Goal: Feedback & Contribution: Submit feedback/report problem

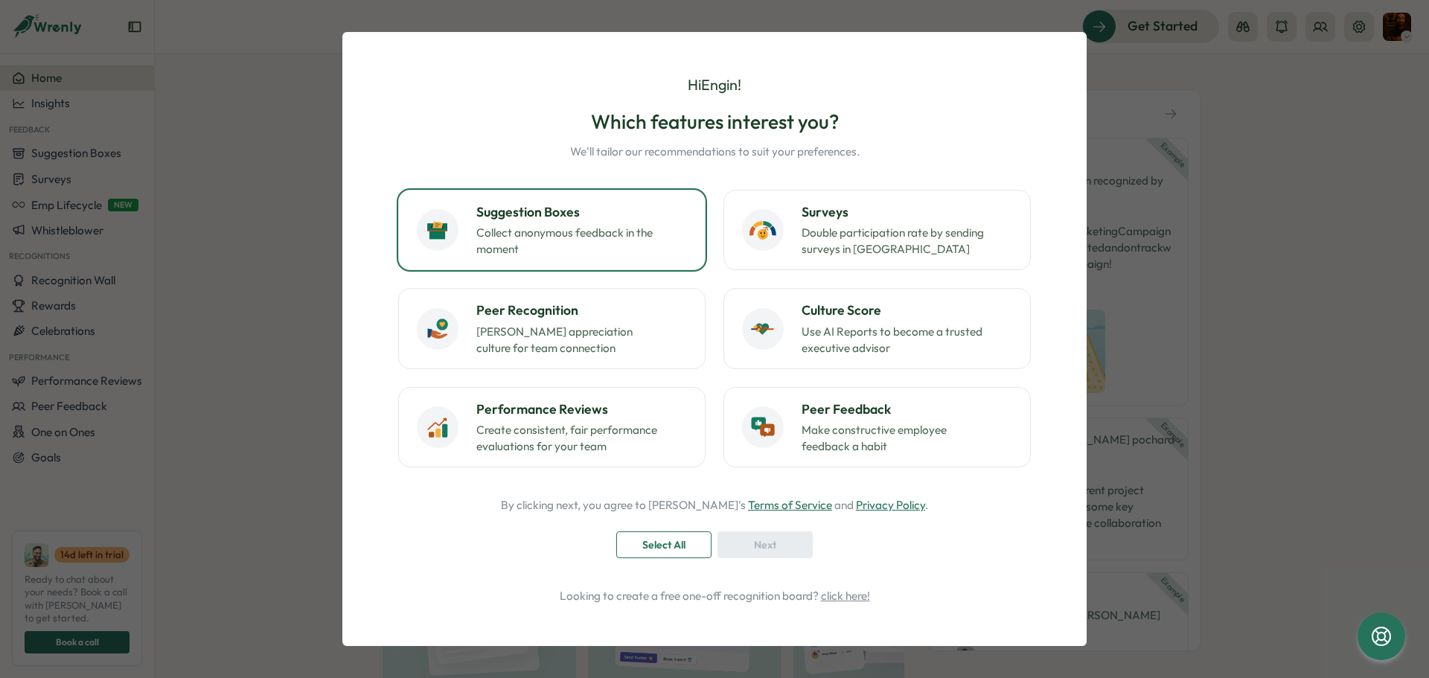
click at [600, 231] on p "Collect anonymous feedback in the moment" at bounding box center [569, 241] width 186 height 33
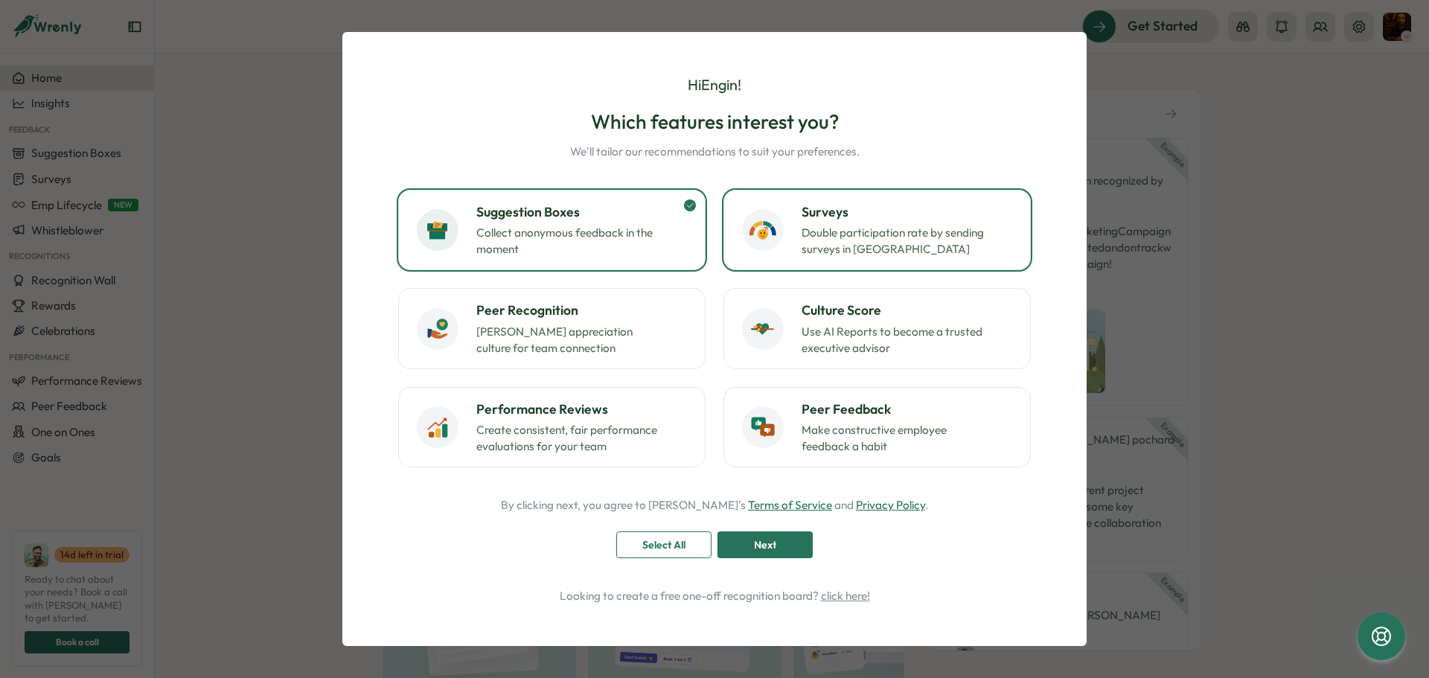
click at [915, 234] on p "Double participation rate by sending surveys in Slack" at bounding box center [894, 241] width 186 height 33
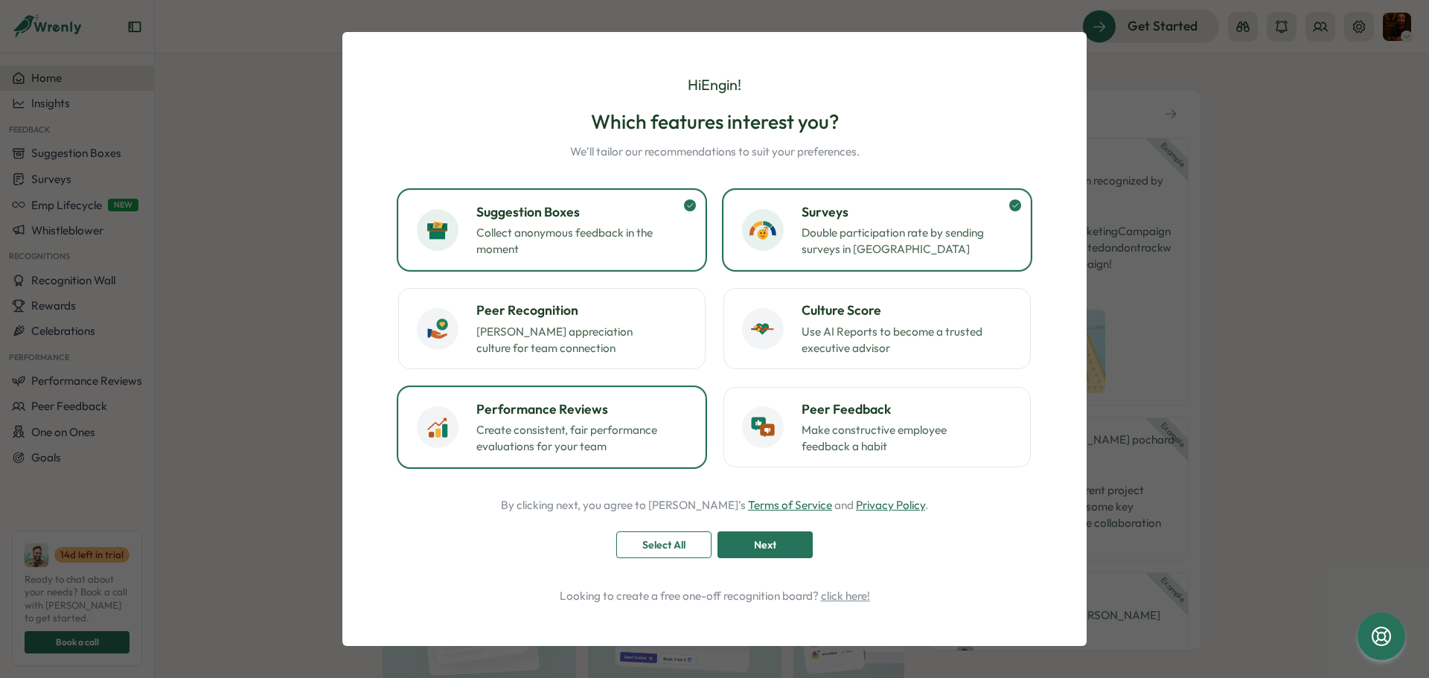
click at [636, 438] on p "Create consistent, fair performance evaluations for your team" at bounding box center [569, 438] width 186 height 33
click at [588, 345] on p "Foster appreciation culture for team connection" at bounding box center [569, 340] width 186 height 33
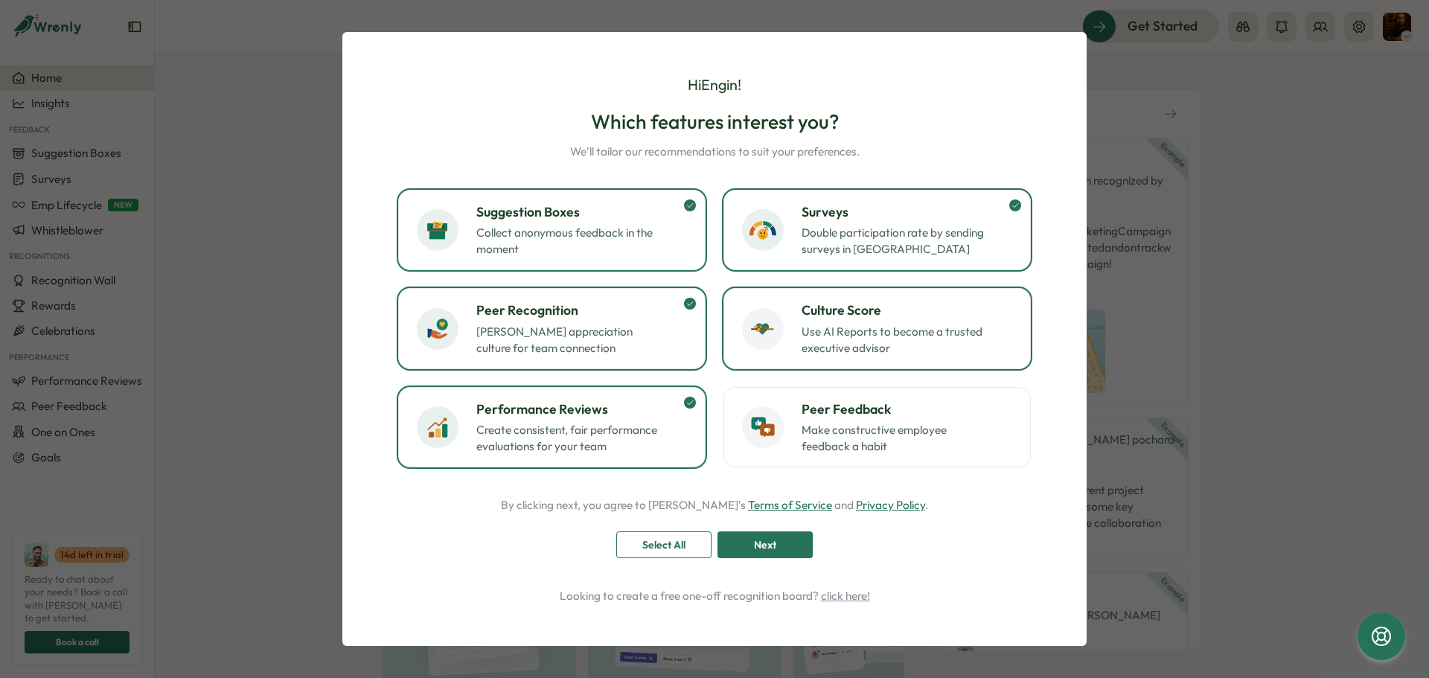
click at [817, 342] on p "Use AI Reports to become a trusted executive advisor" at bounding box center [894, 340] width 186 height 33
click at [914, 422] on p "Make constructive employee feedback a habit" at bounding box center [894, 438] width 186 height 33
click at [775, 547] on span "Next" at bounding box center [765, 544] width 22 height 25
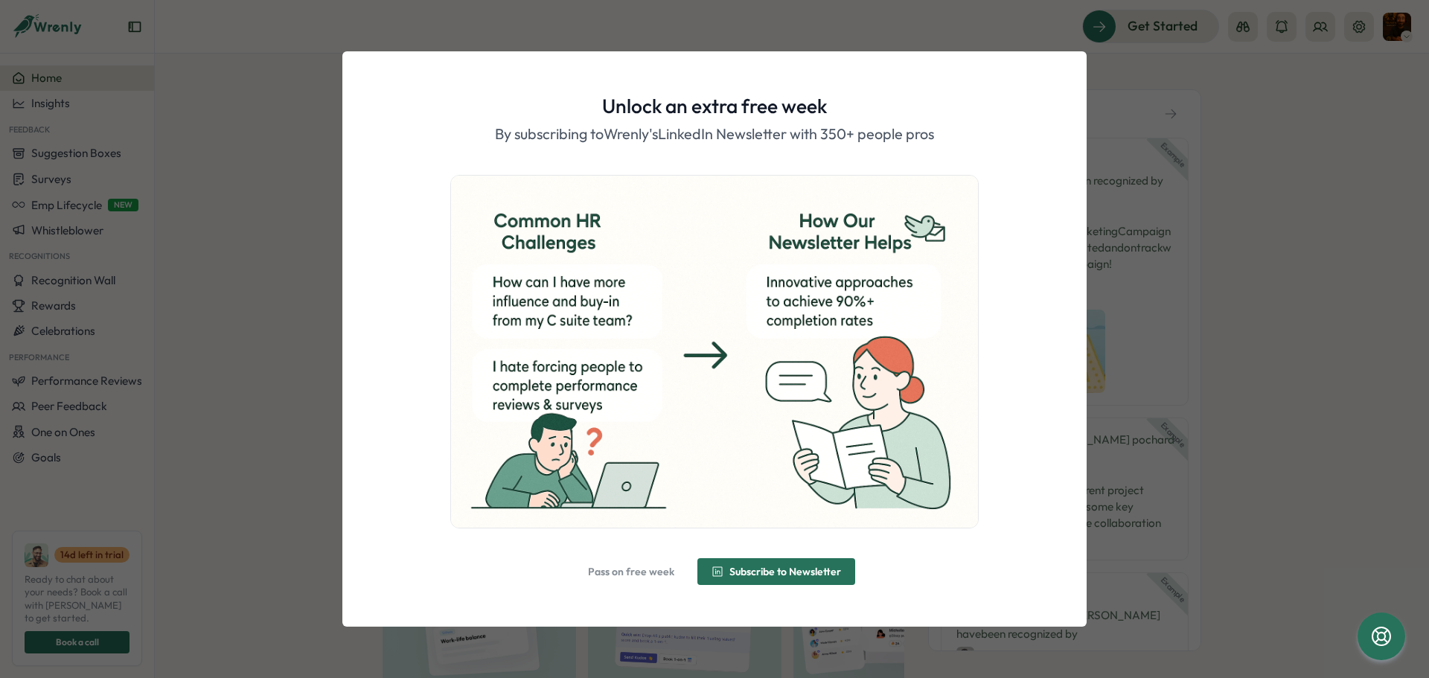
click at [641, 572] on span "Pass on free week" at bounding box center [631, 571] width 86 height 10
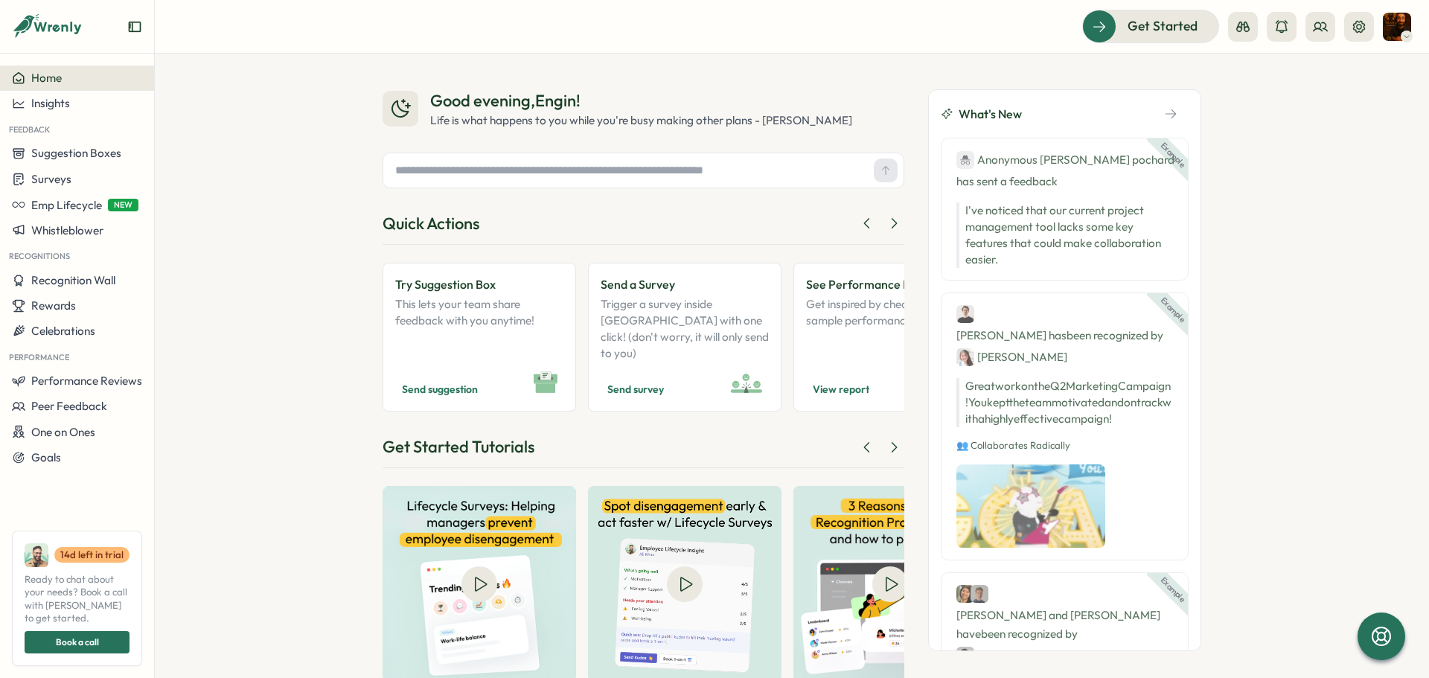
click at [1400, 23] on img at bounding box center [1397, 27] width 28 height 28
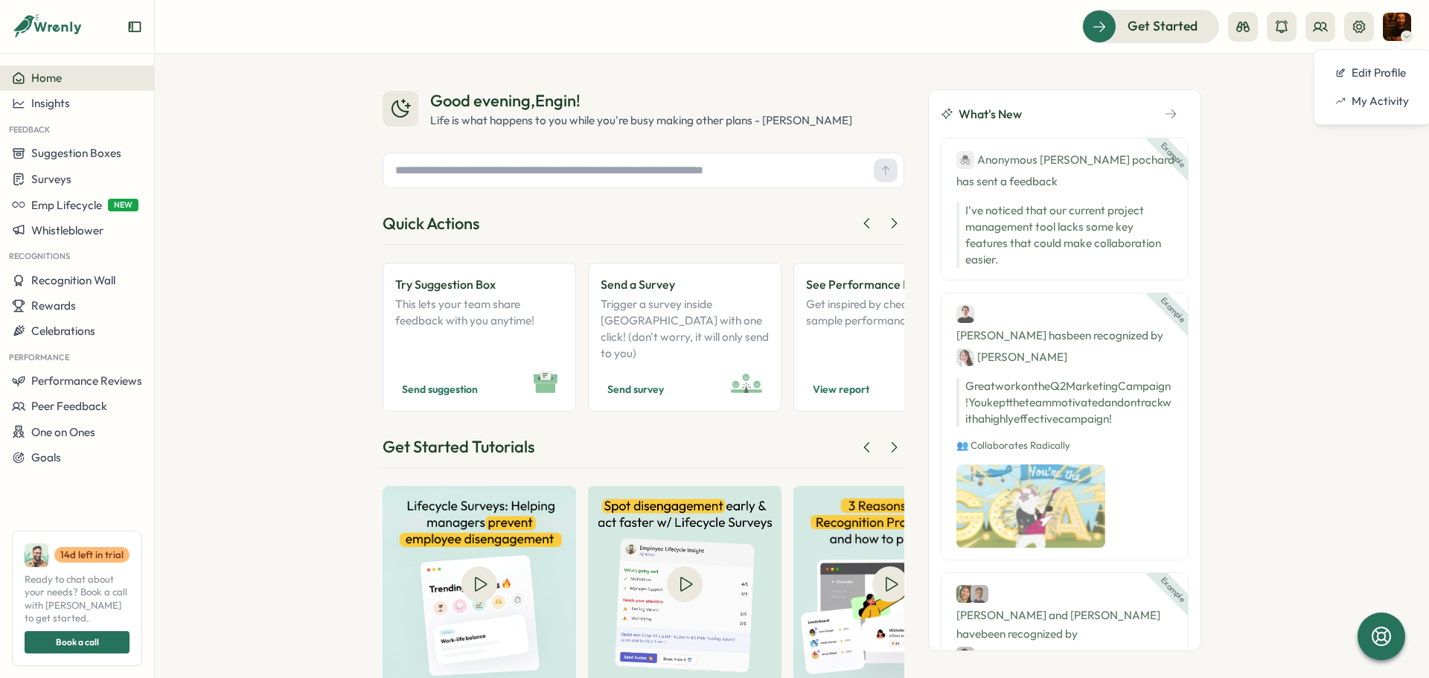
click at [1402, 25] on img at bounding box center [1397, 27] width 28 height 28
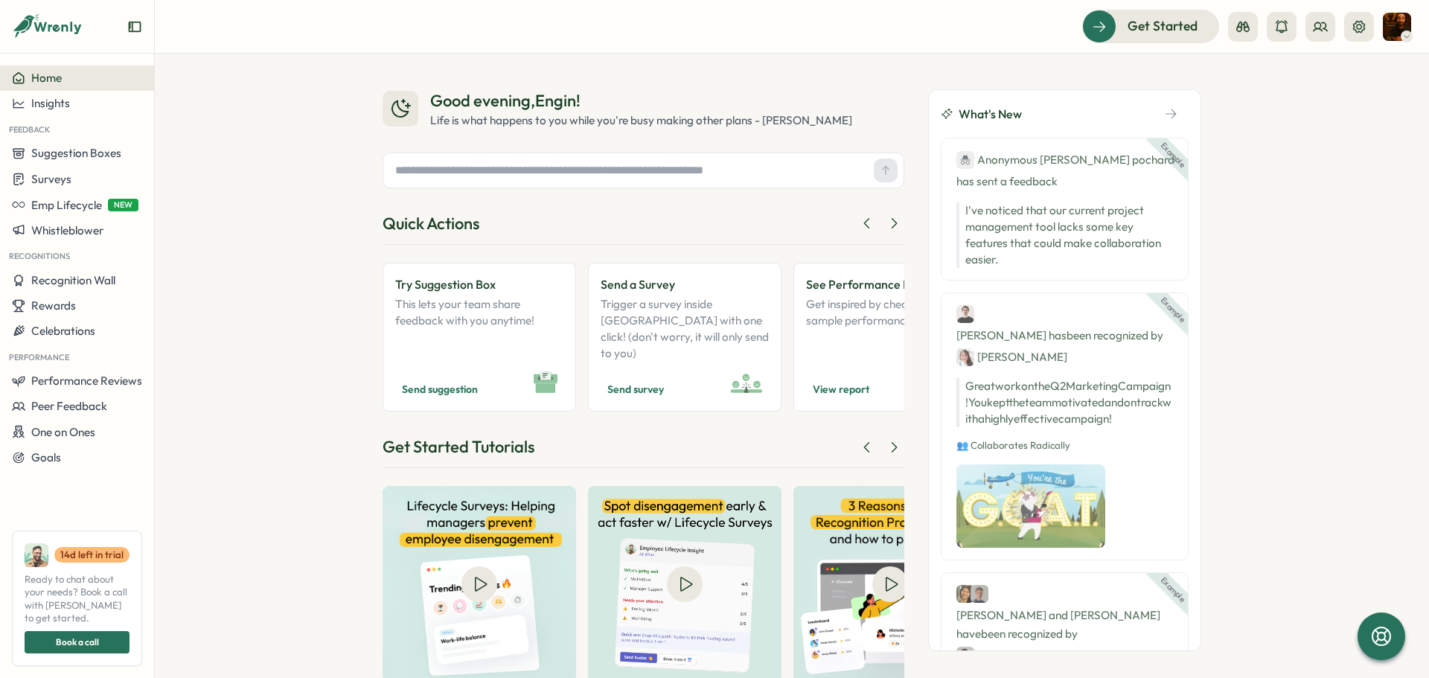
click at [1171, 114] on button "button" at bounding box center [1171, 114] width 36 height 22
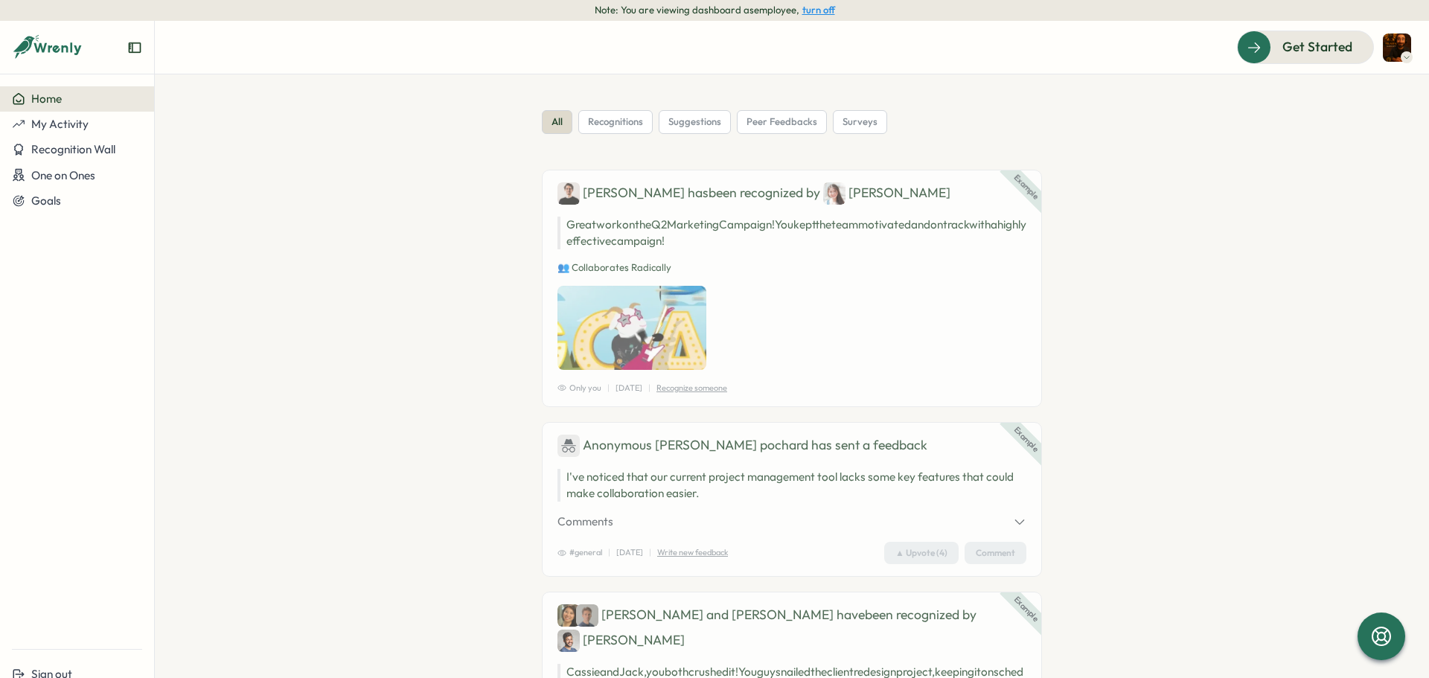
click at [68, 100] on div "Home" at bounding box center [77, 98] width 130 height 13
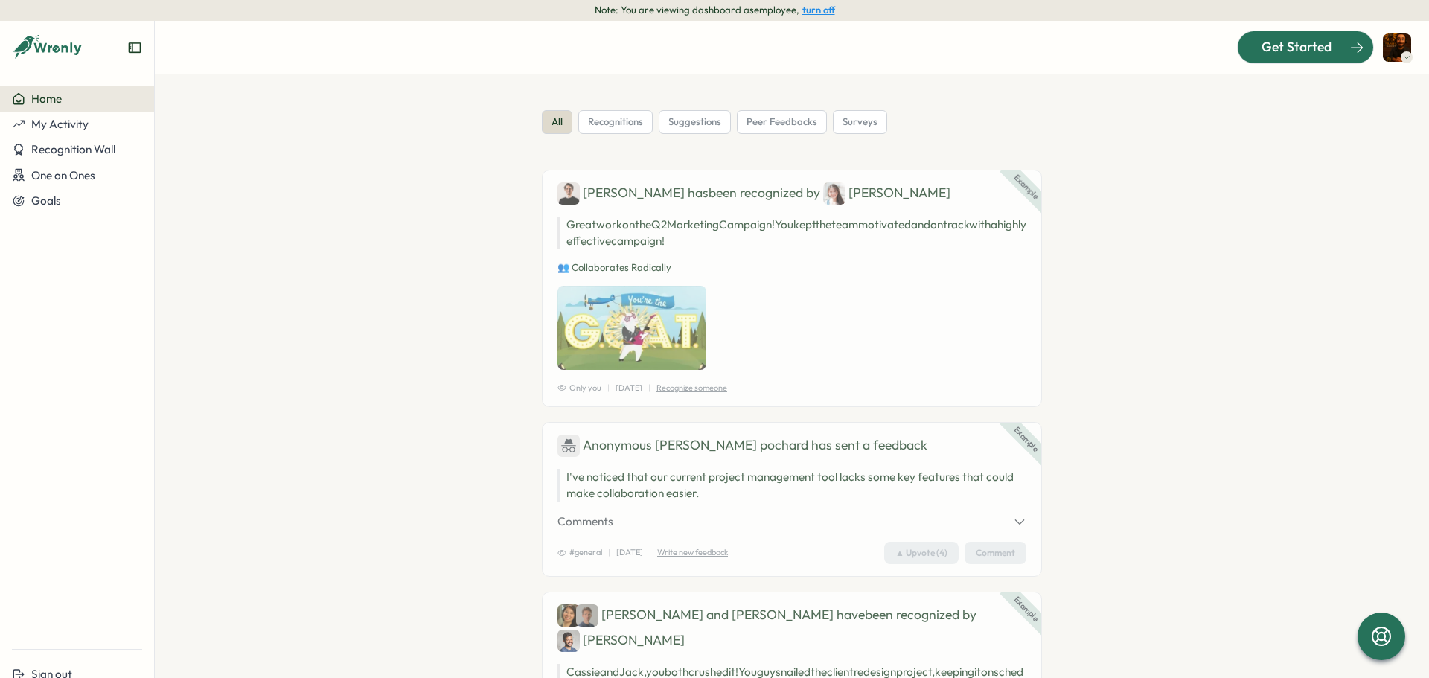
click at [1303, 31] on div at bounding box center [1305, 46] width 135 height 31
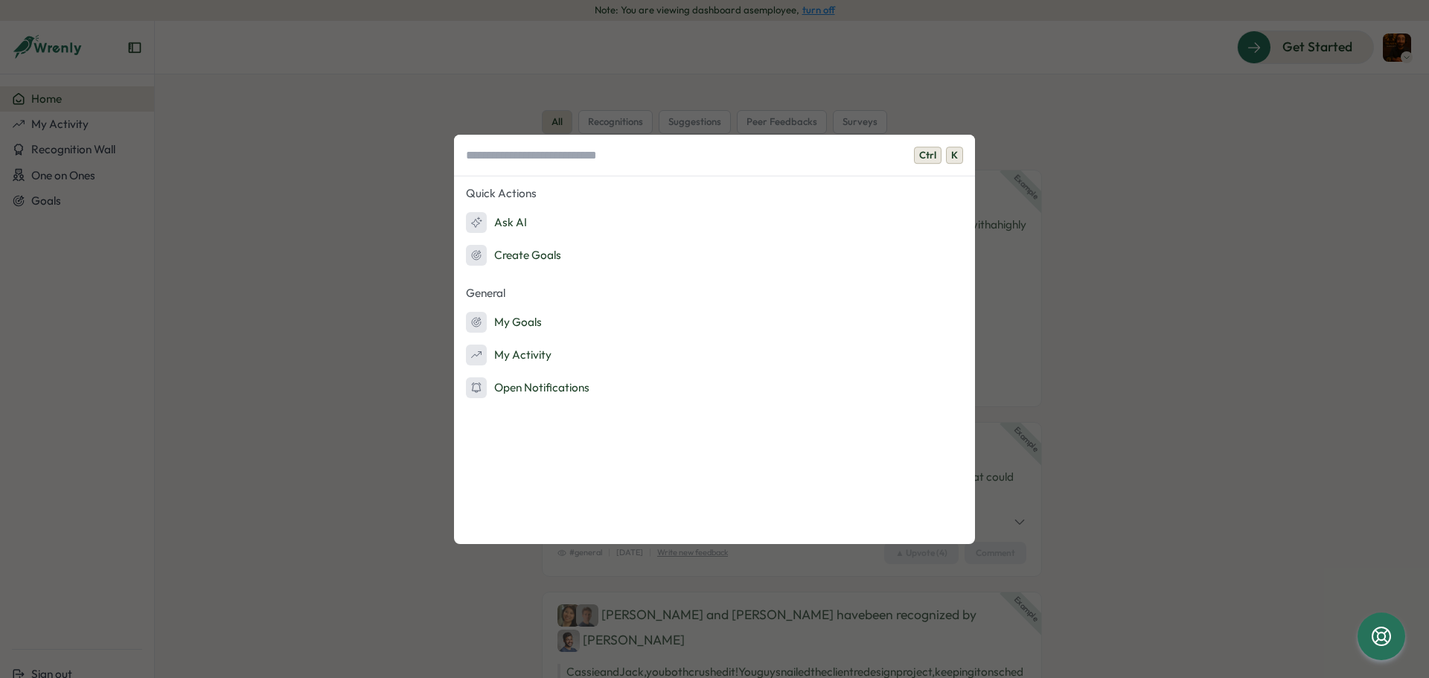
click at [252, 206] on div "Ctrl K Quick Actions Ask AI Create Goals General My Goals My Activity Open Noti…" at bounding box center [714, 339] width 1429 height 678
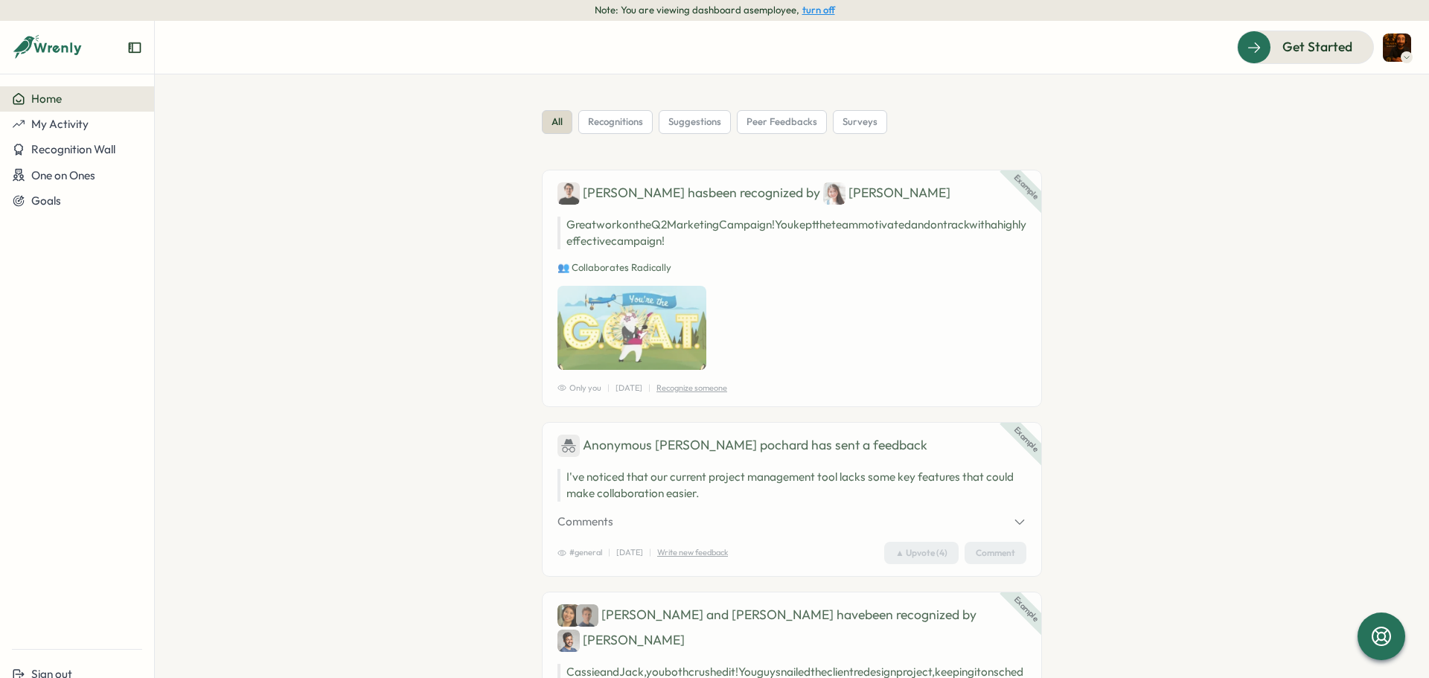
click at [1386, 46] on img at bounding box center [1397, 47] width 28 height 28
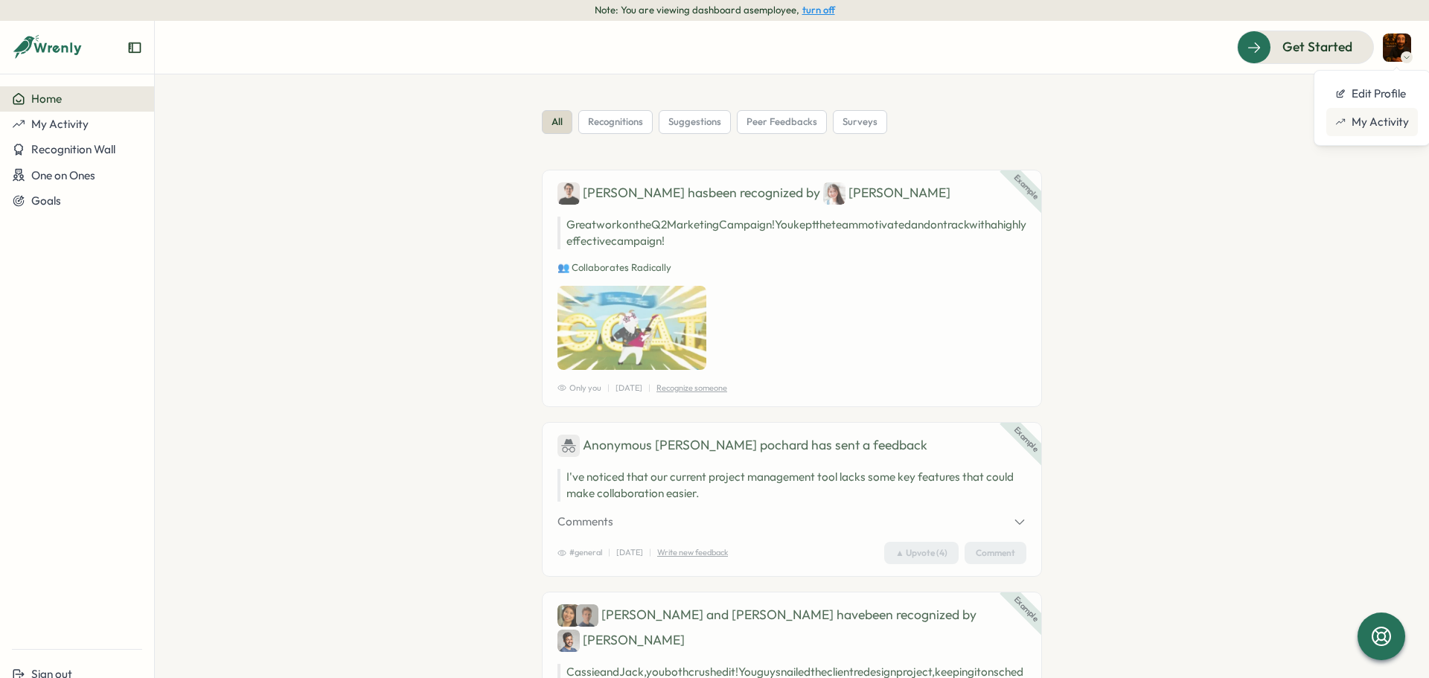
click at [1373, 129] on div "My Activity" at bounding box center [1372, 122] width 74 height 16
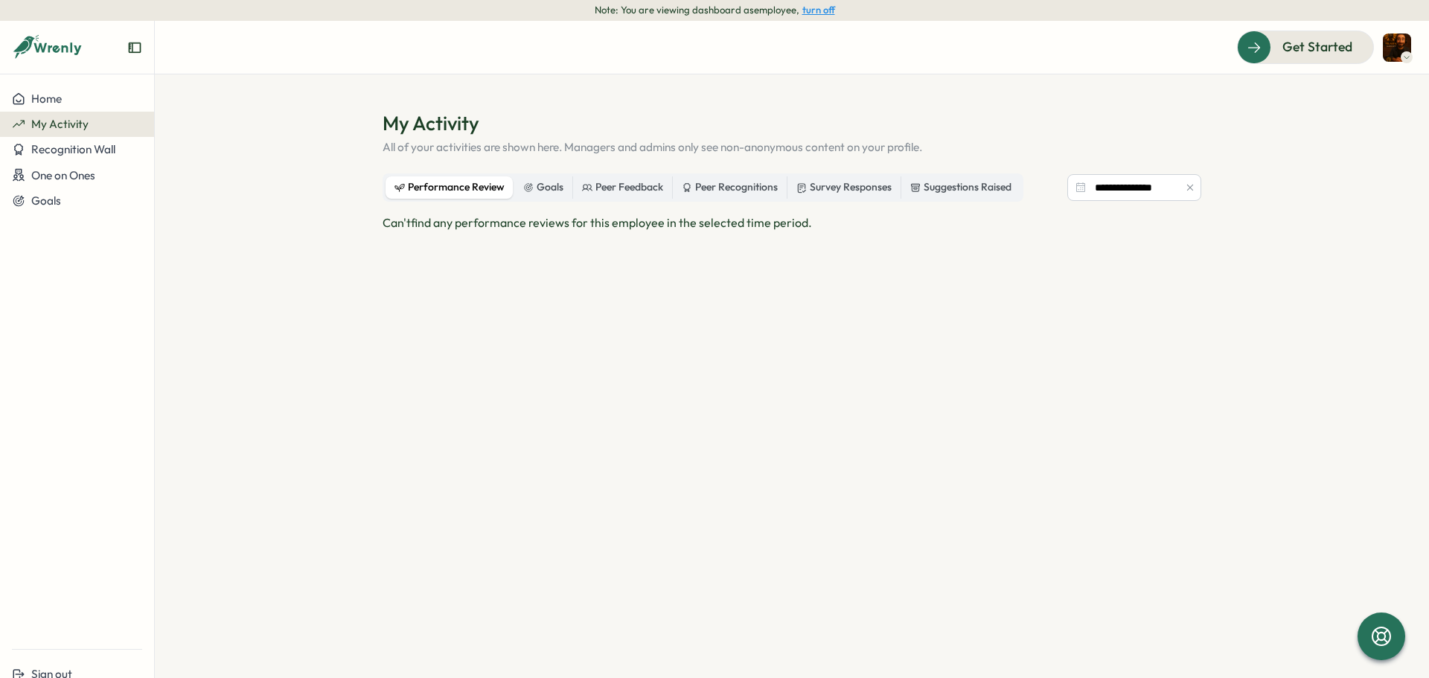
click at [1394, 47] on img at bounding box center [1397, 47] width 28 height 28
click at [1380, 90] on div "Edit Profile" at bounding box center [1372, 94] width 74 height 16
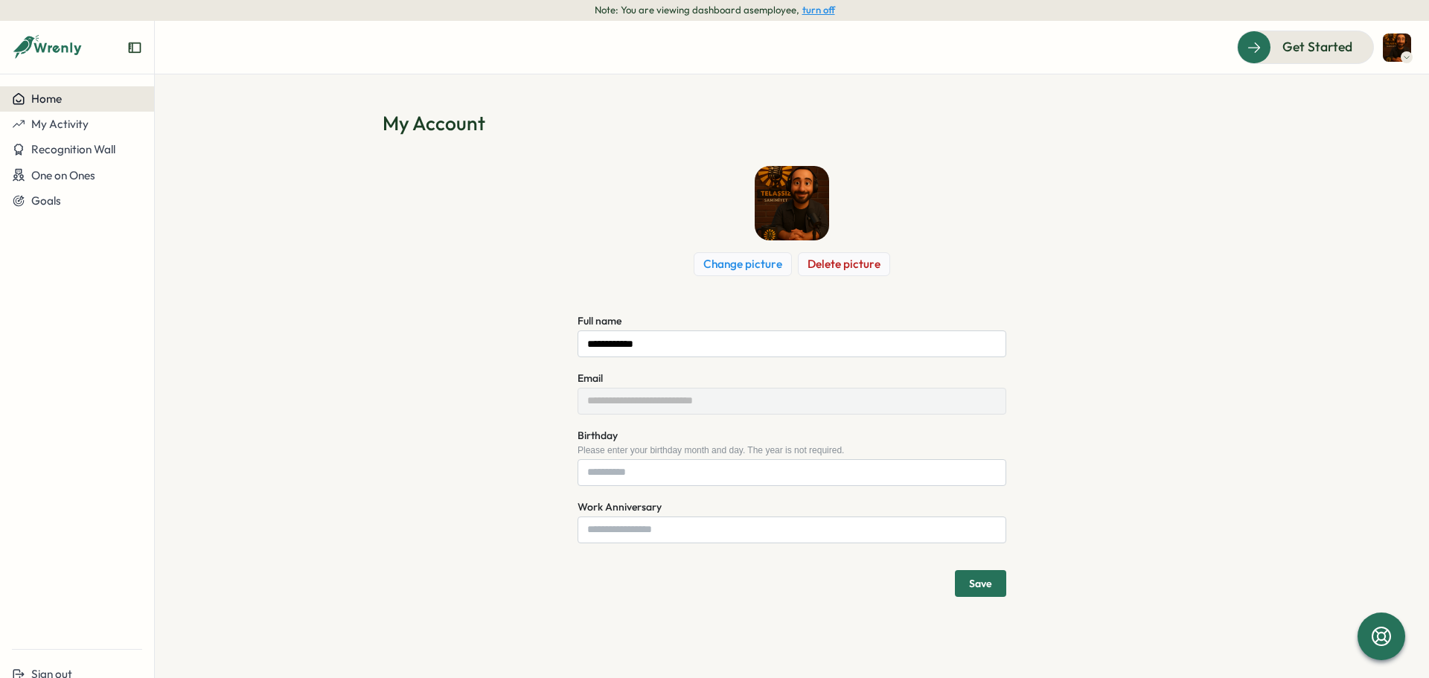
click at [60, 101] on span "Home" at bounding box center [46, 99] width 31 height 14
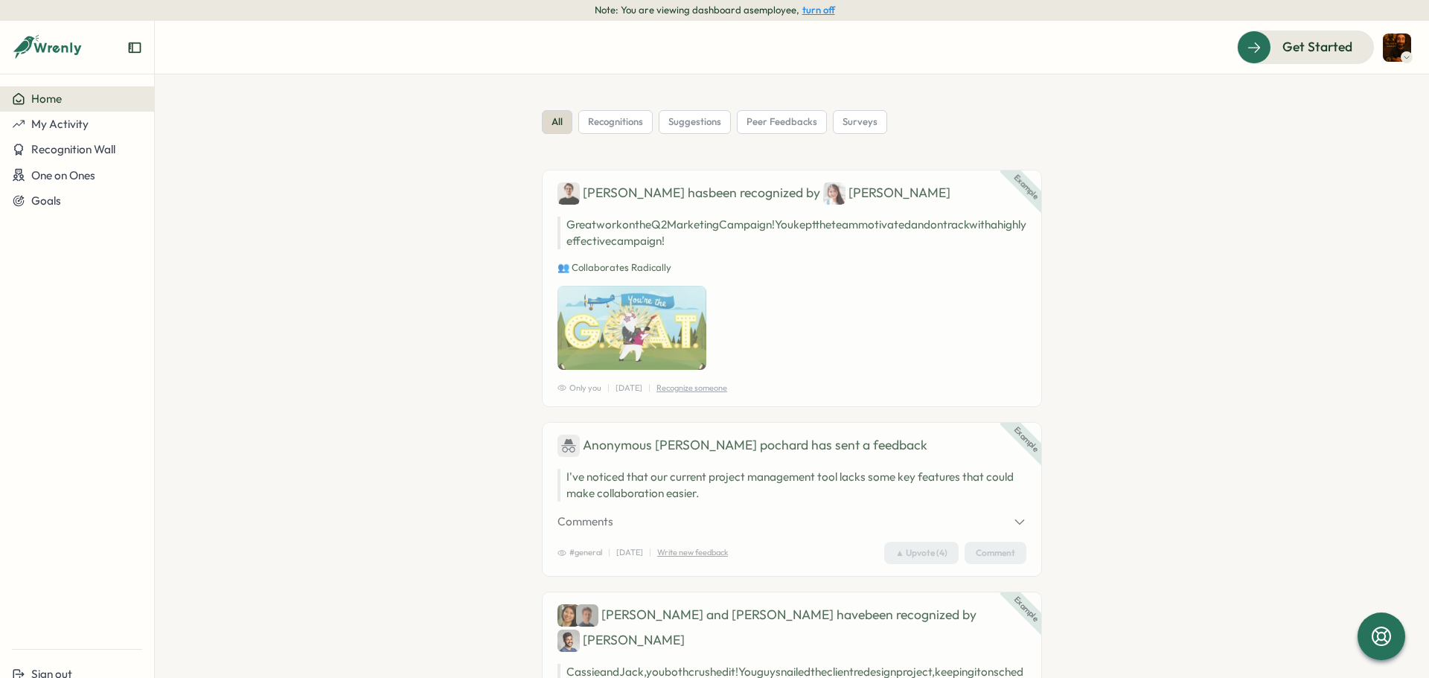
click at [141, 45] on icon "Expand sidebar" at bounding box center [134, 47] width 15 height 15
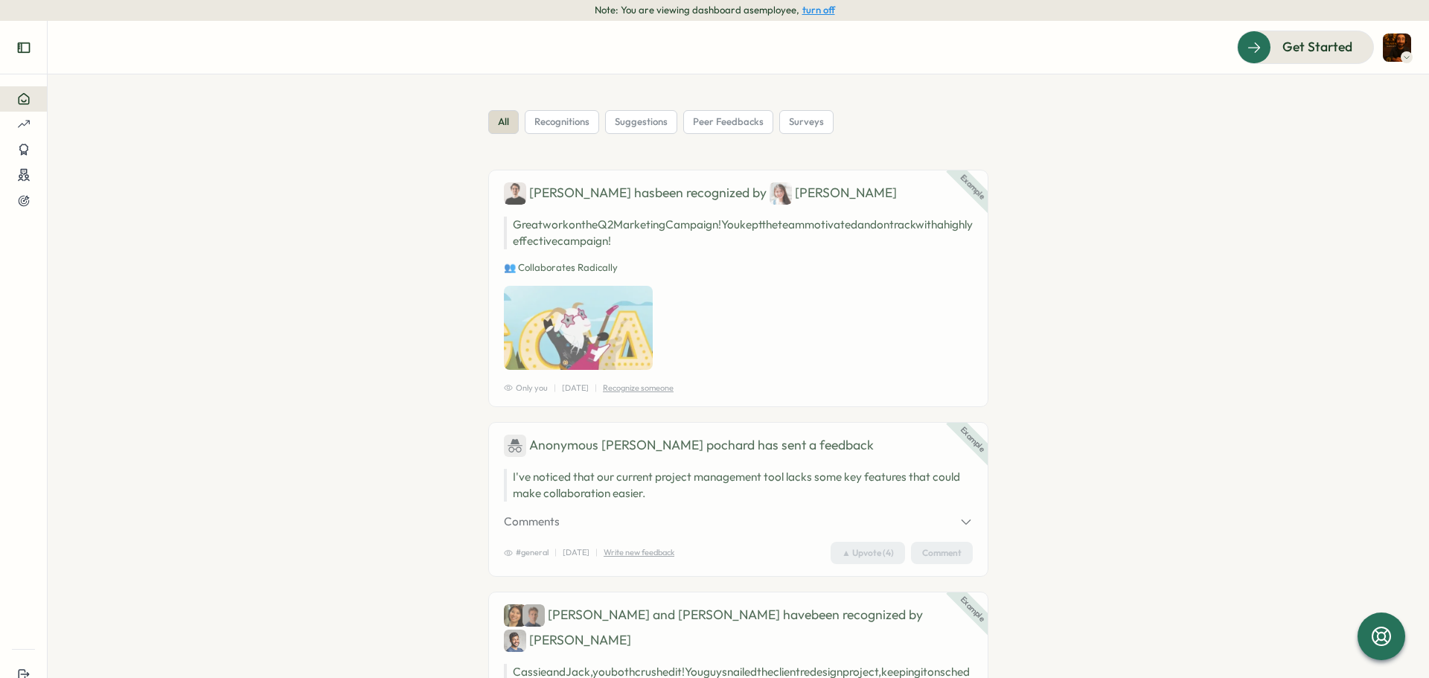
click at [23, 48] on icon "Expand sidebar" at bounding box center [23, 47] width 15 height 15
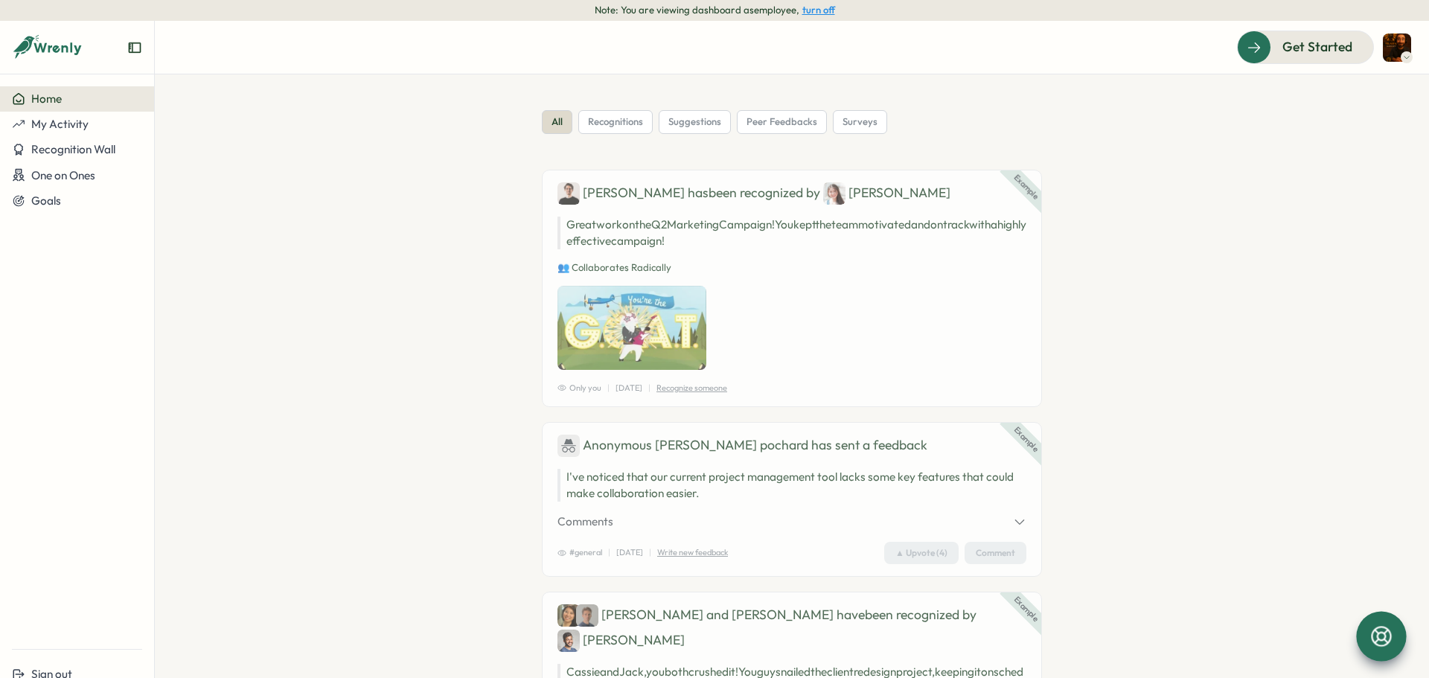
click at [1383, 636] on icon at bounding box center [1381, 636] width 25 height 25
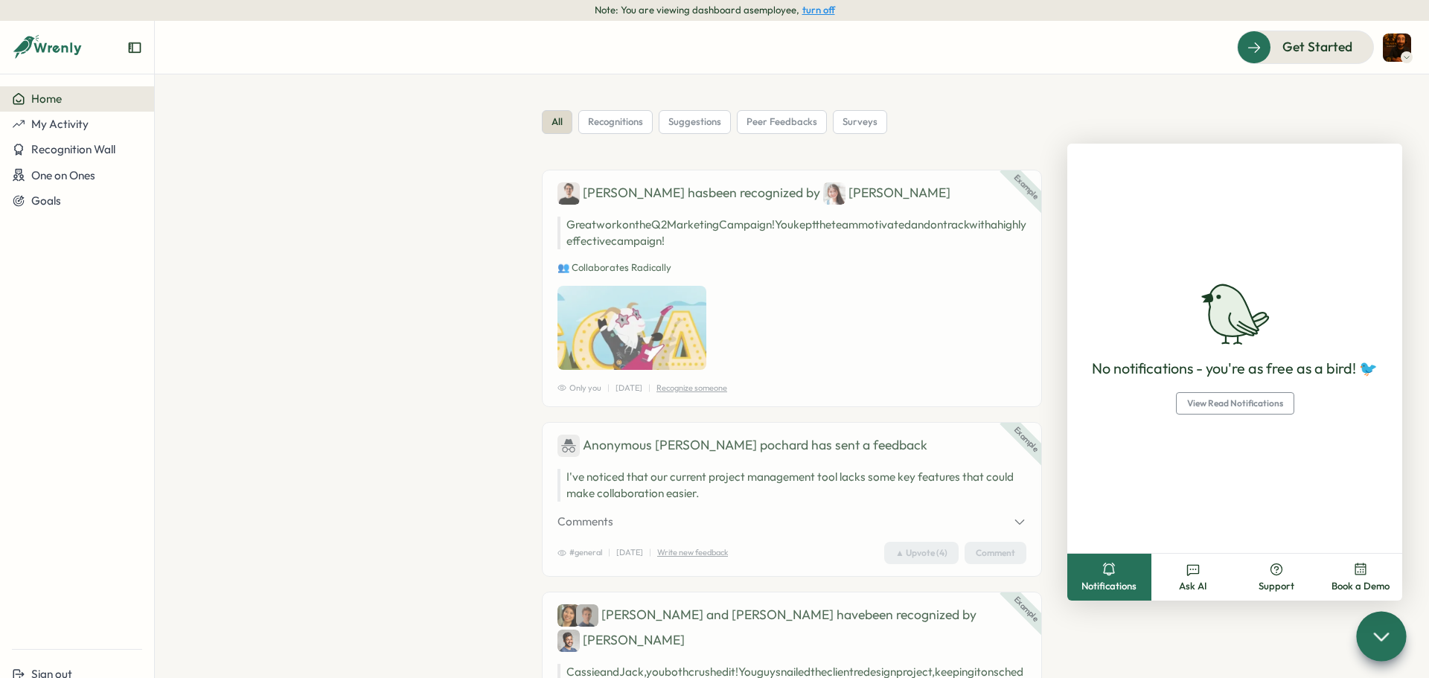
click at [1380, 637] on icon at bounding box center [1381, 636] width 22 height 22
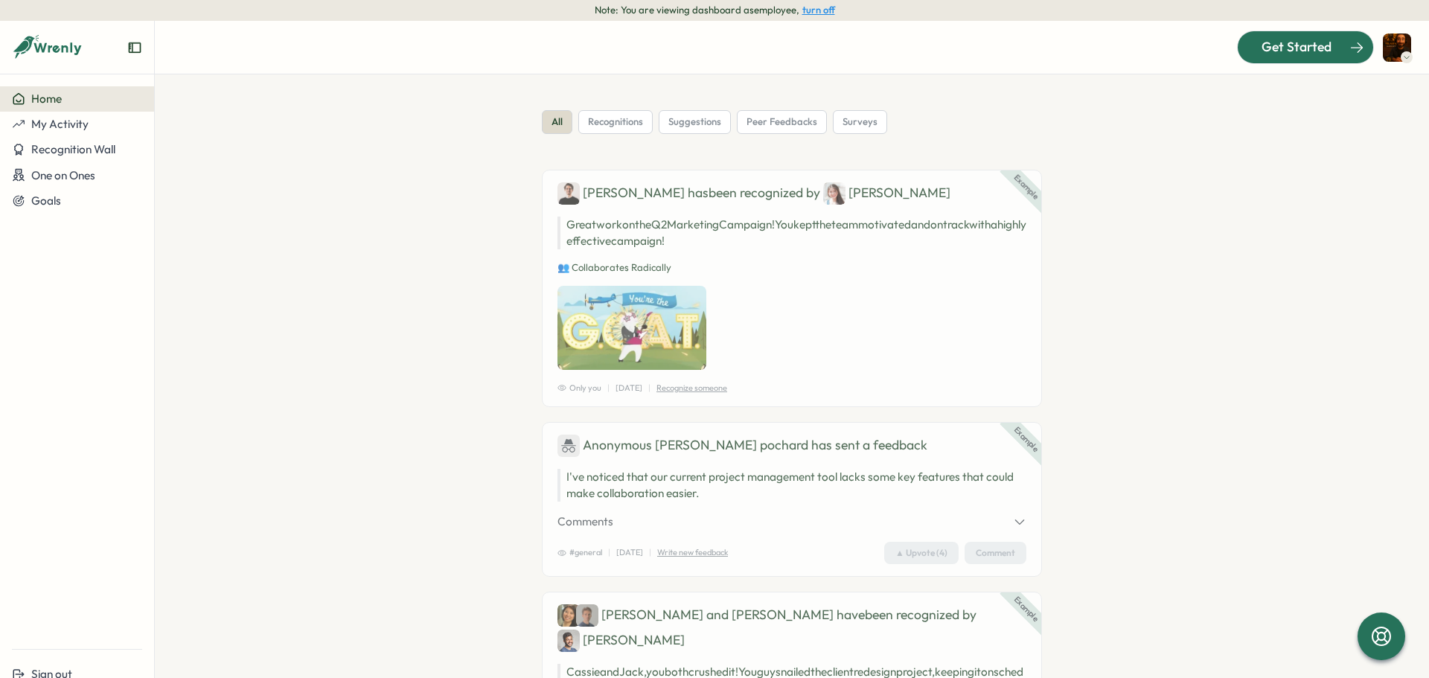
click at [1291, 54] on span "Get Started" at bounding box center [1296, 46] width 70 height 19
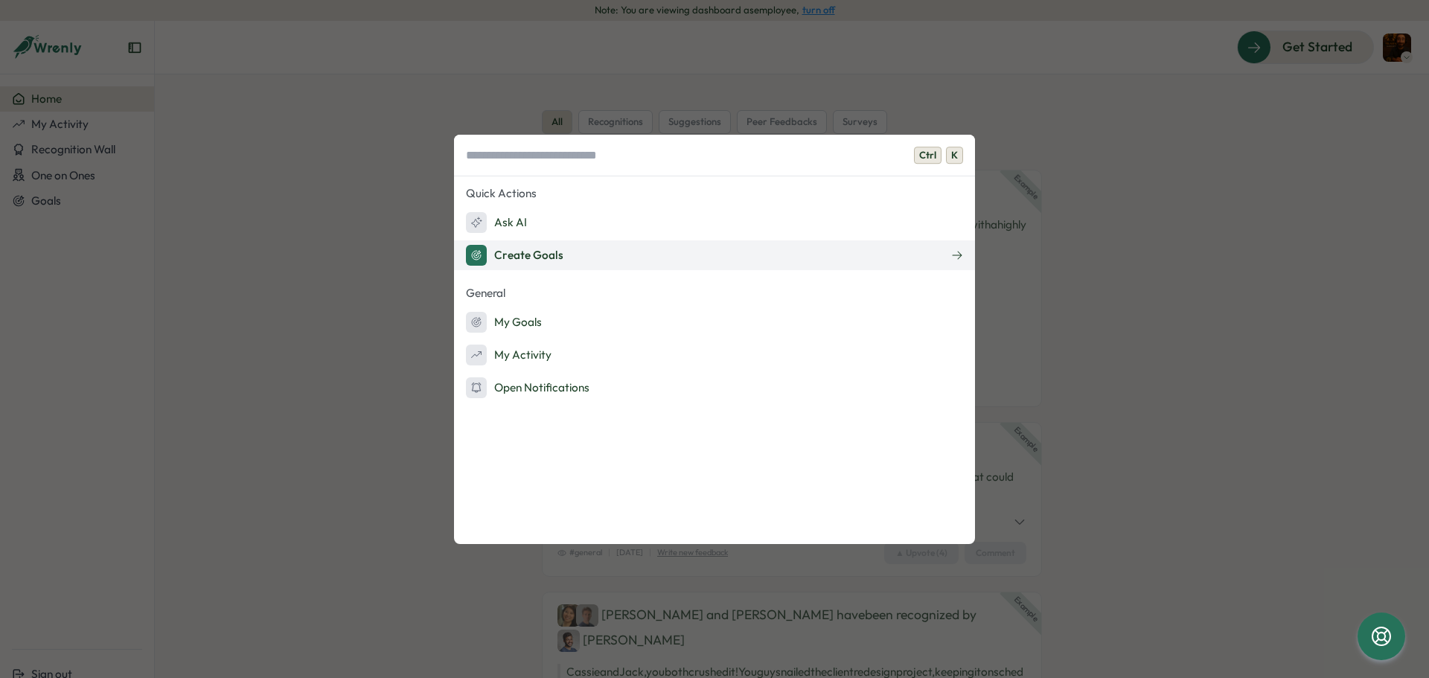
click at [539, 257] on div "Create Goals" at bounding box center [514, 255] width 97 height 21
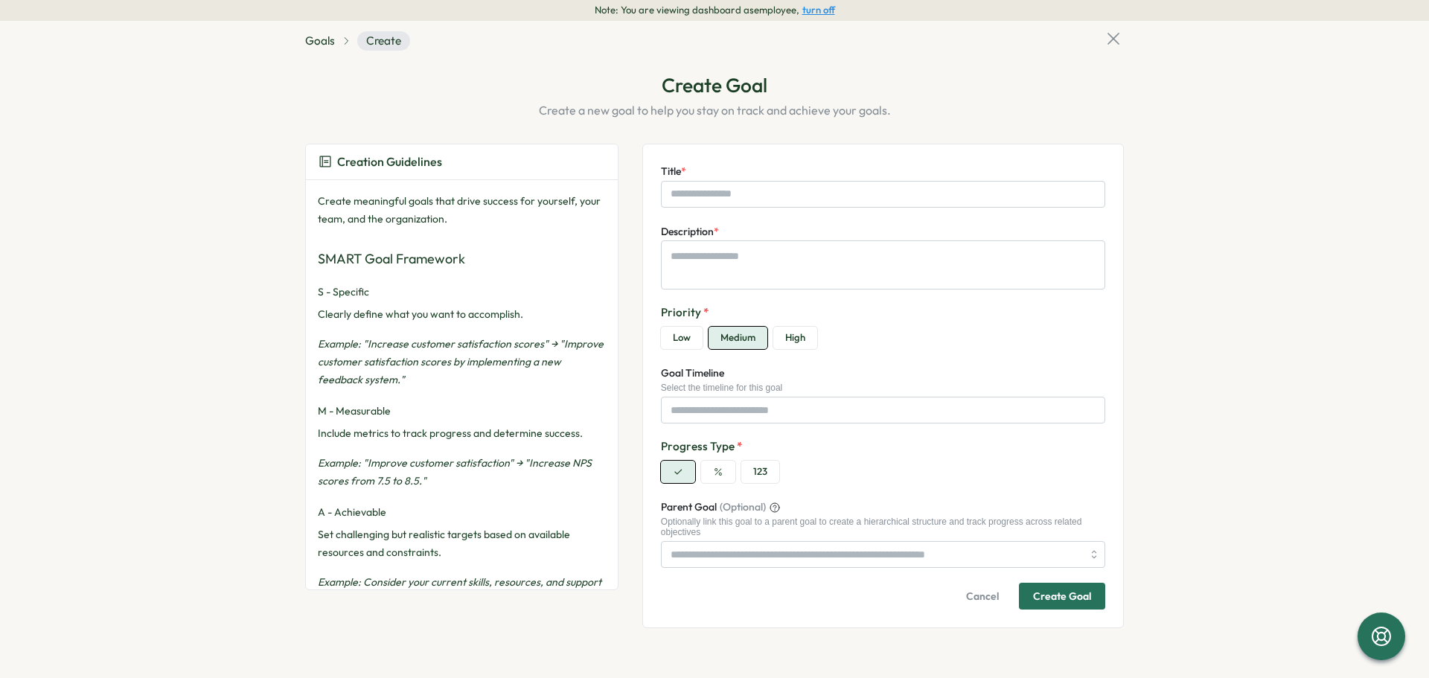
scroll to position [44, 0]
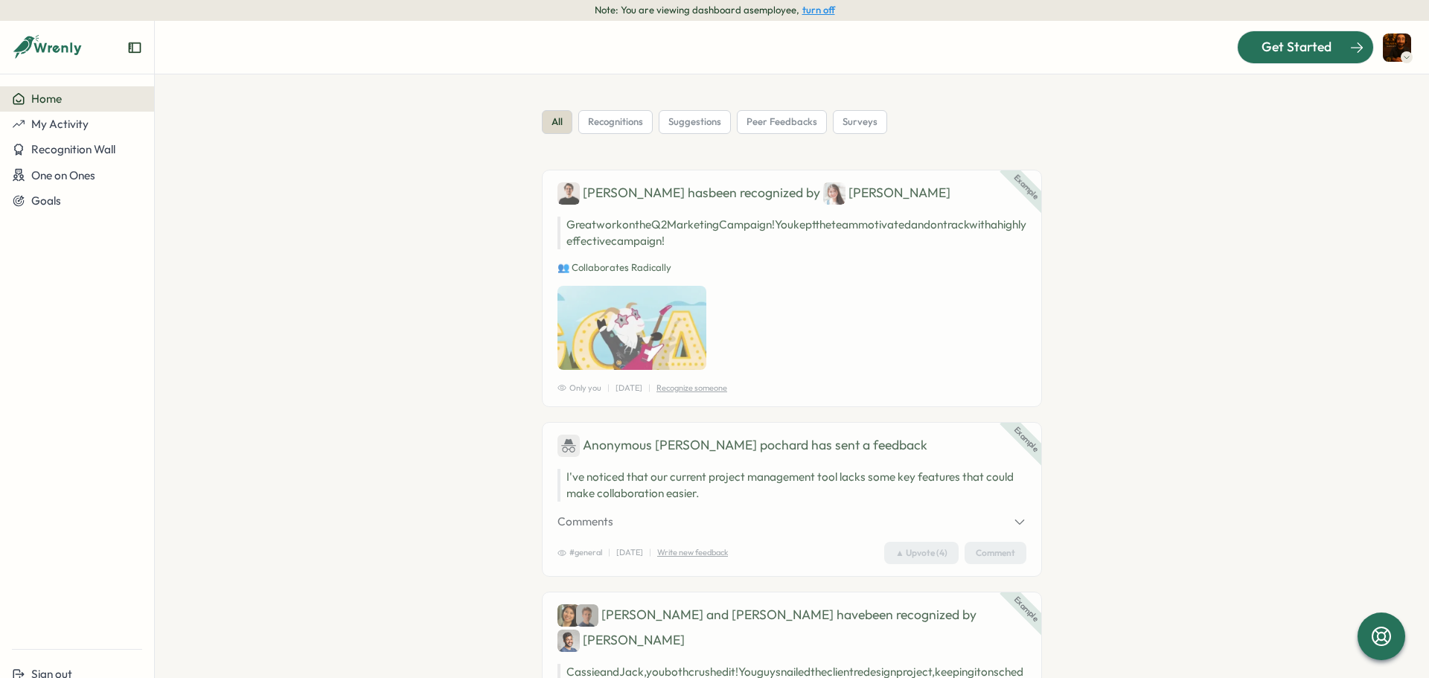
click at [1298, 49] on span "Get Started" at bounding box center [1296, 46] width 70 height 19
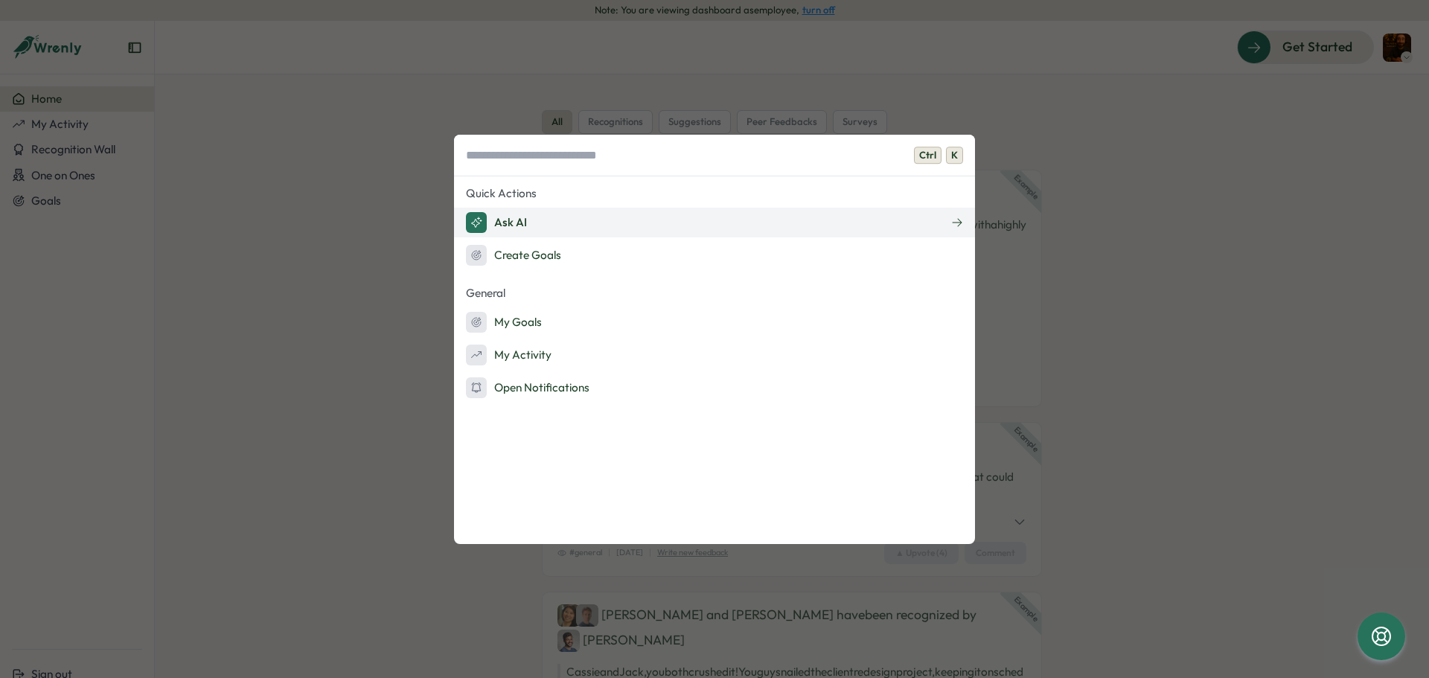
click at [520, 222] on div "Ask AI" at bounding box center [496, 222] width 61 height 21
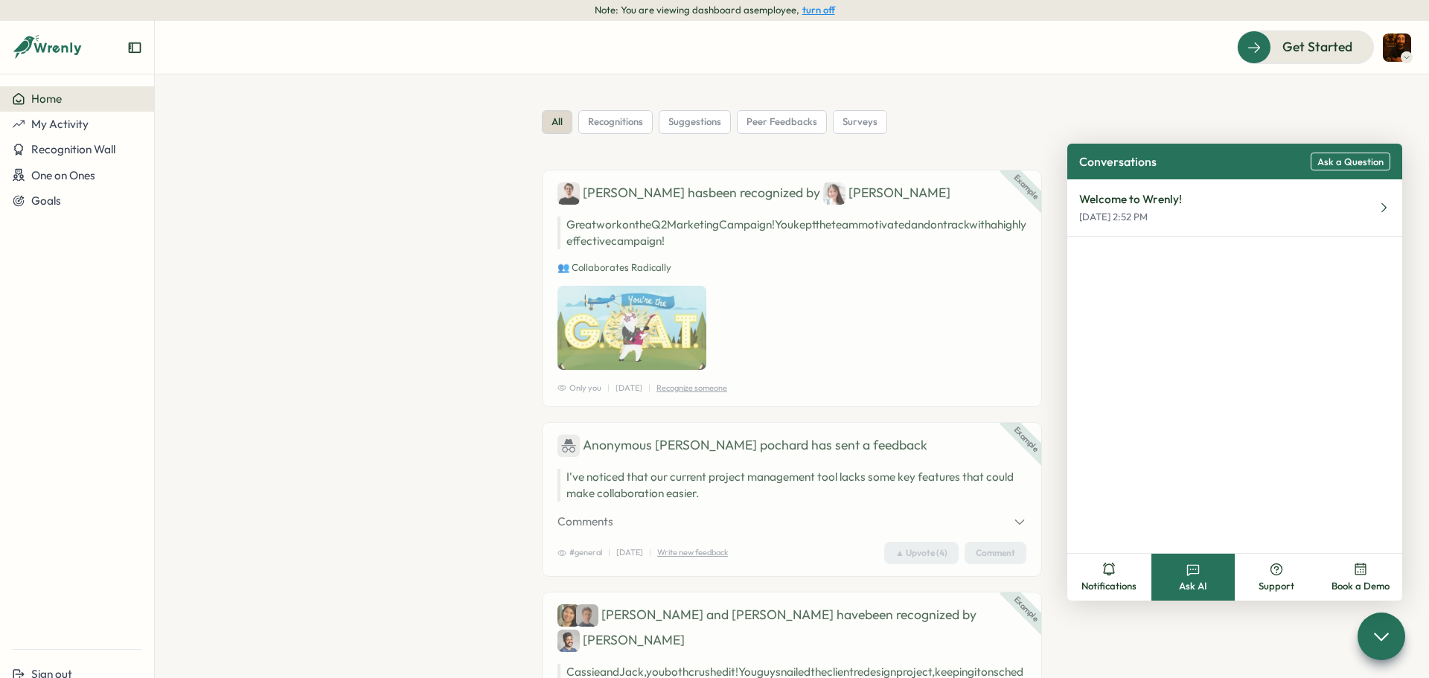
click at [1357, 156] on span "Ask a Question" at bounding box center [1350, 161] width 66 height 11
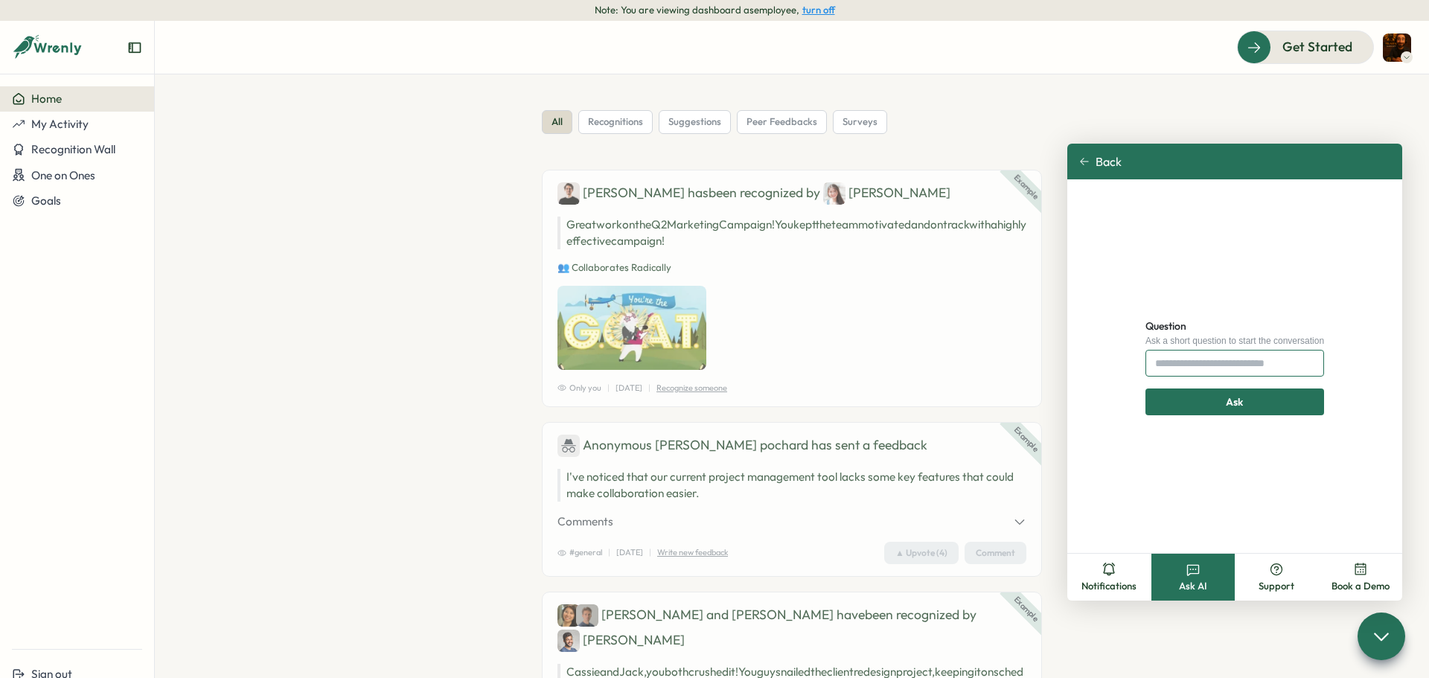
click at [1220, 363] on input "Question" at bounding box center [1234, 363] width 179 height 27
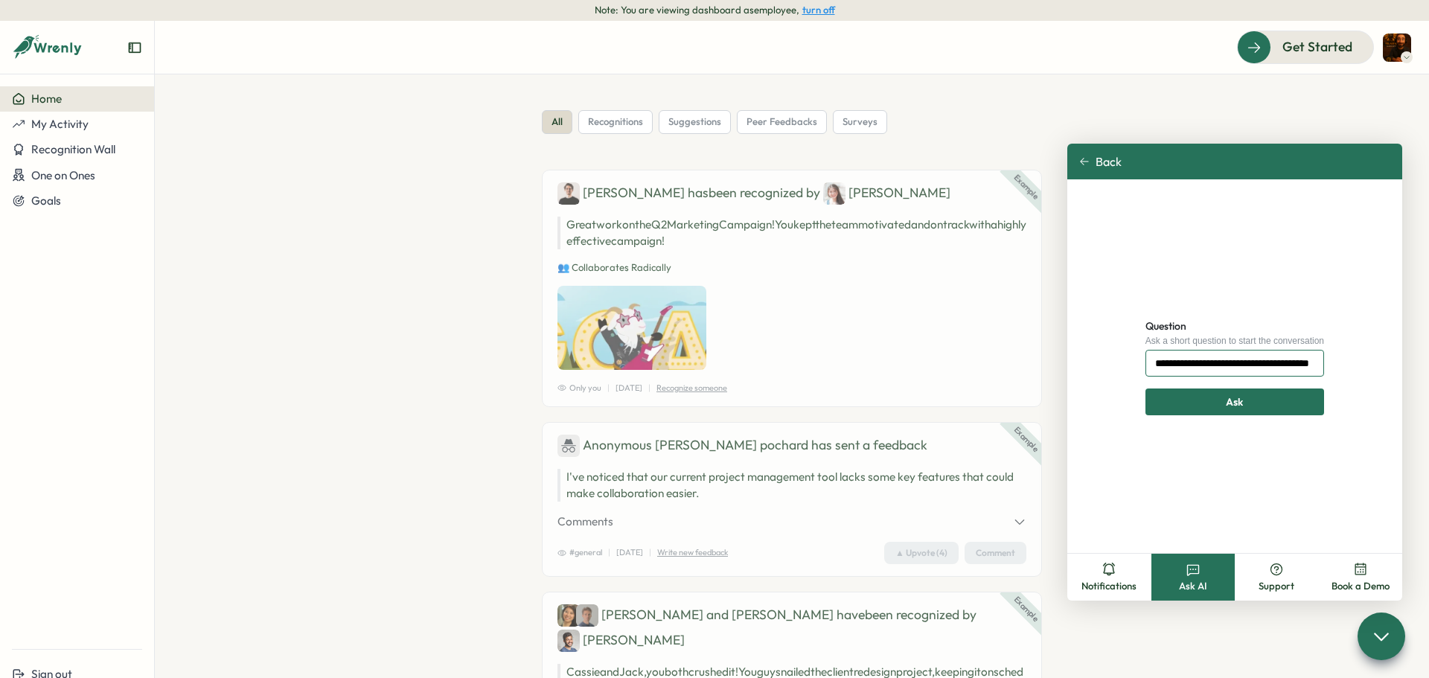
type input "**********"
click button "Ask" at bounding box center [1234, 401] width 179 height 27
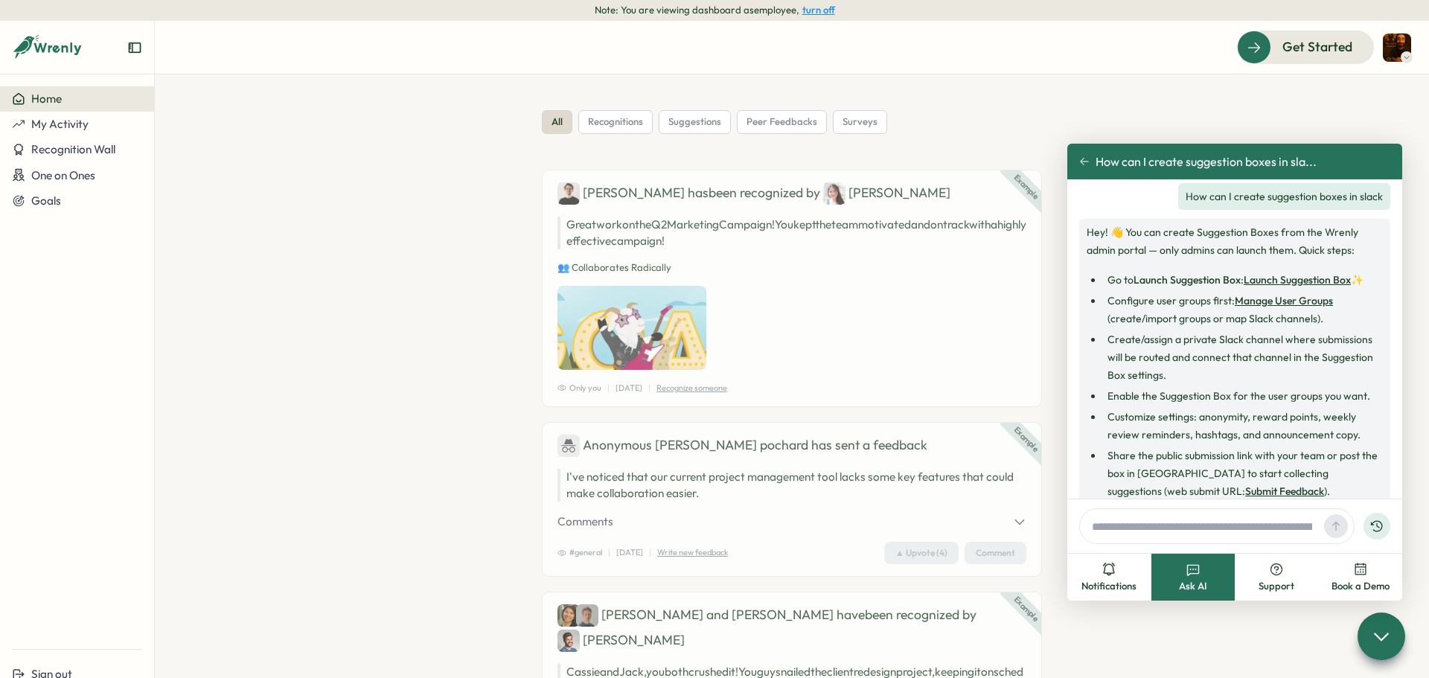
scroll to position [0, 0]
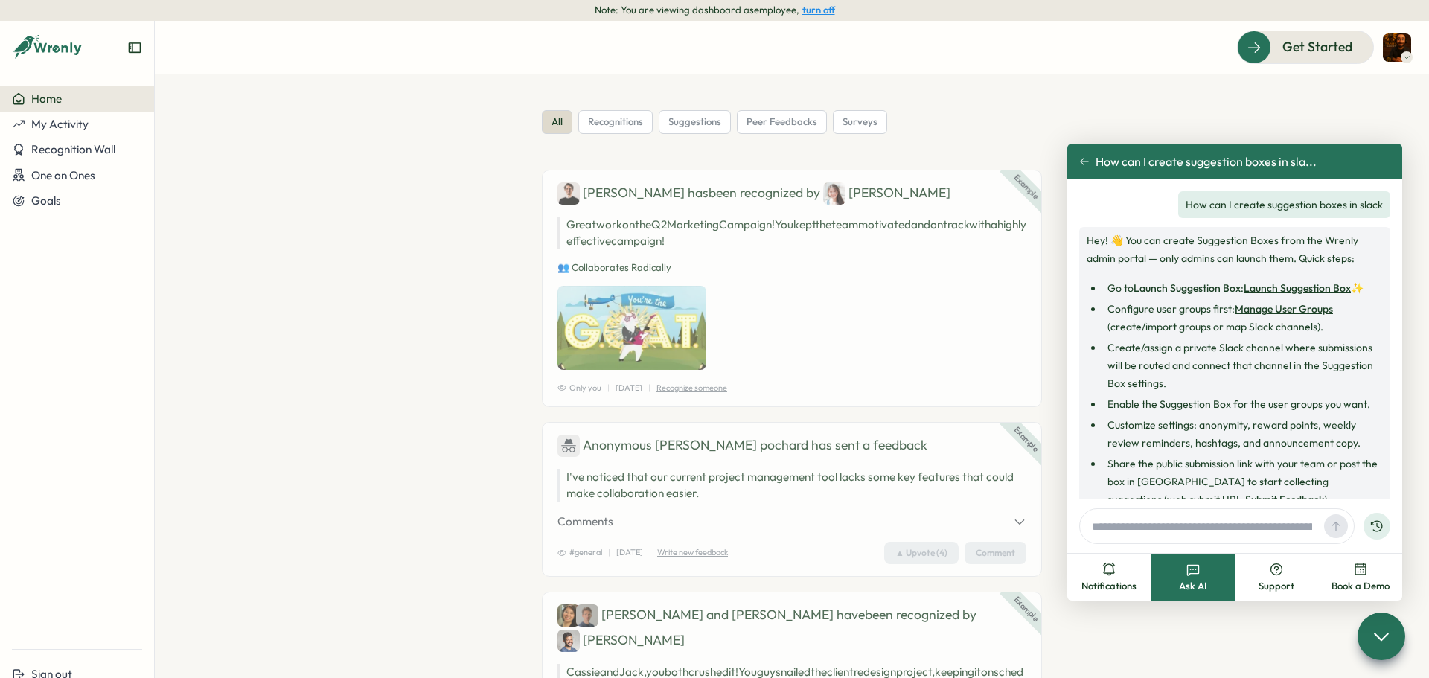
click at [1290, 288] on link "Launch Suggestion Box" at bounding box center [1297, 287] width 107 height 13
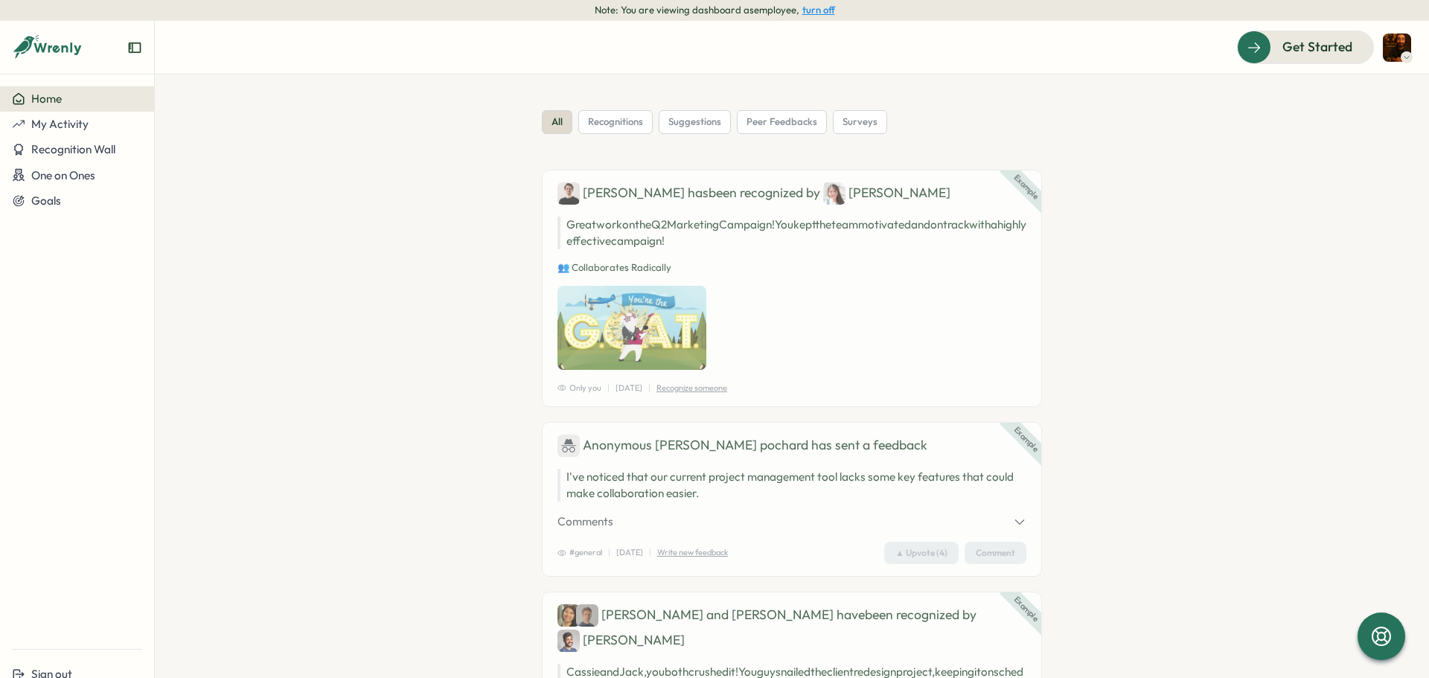
click at [822, 13] on button "turn off" at bounding box center [818, 9] width 33 height 11
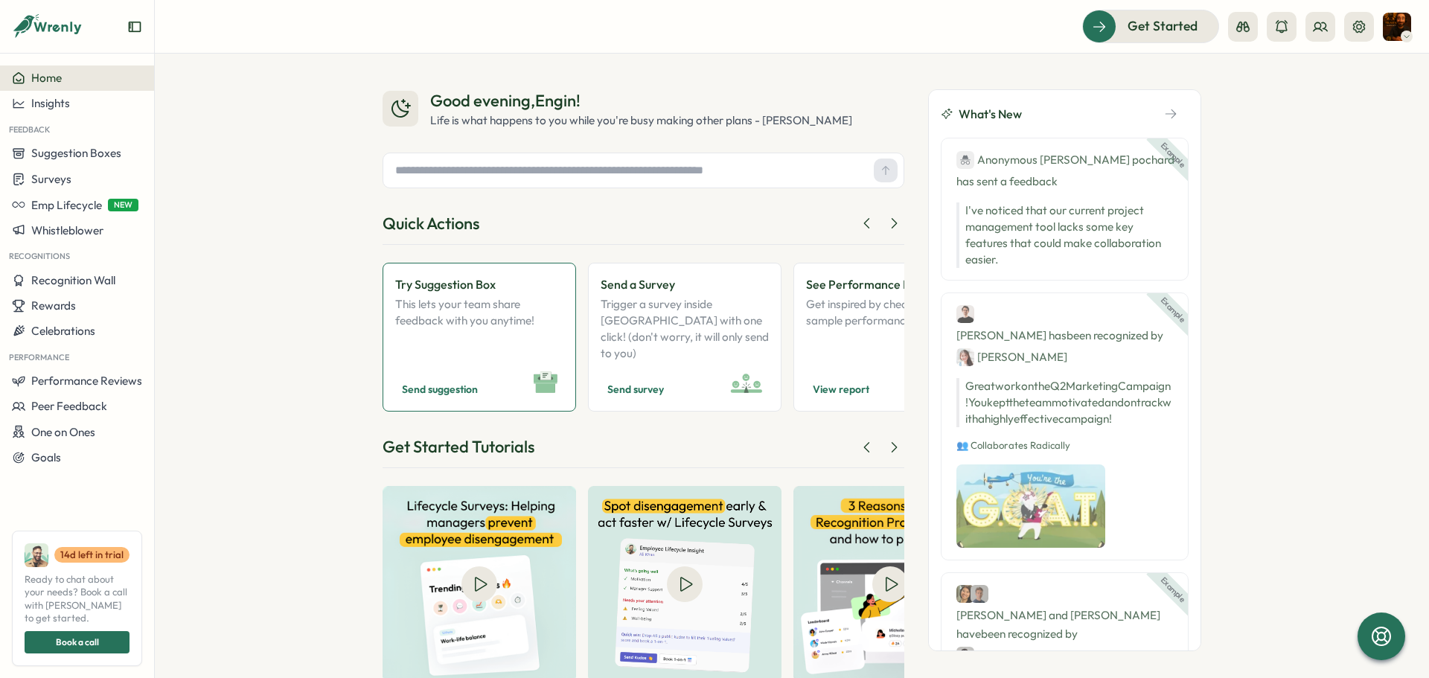
click at [473, 331] on p "This lets your team share feedback with you anytime!" at bounding box center [479, 328] width 168 height 65
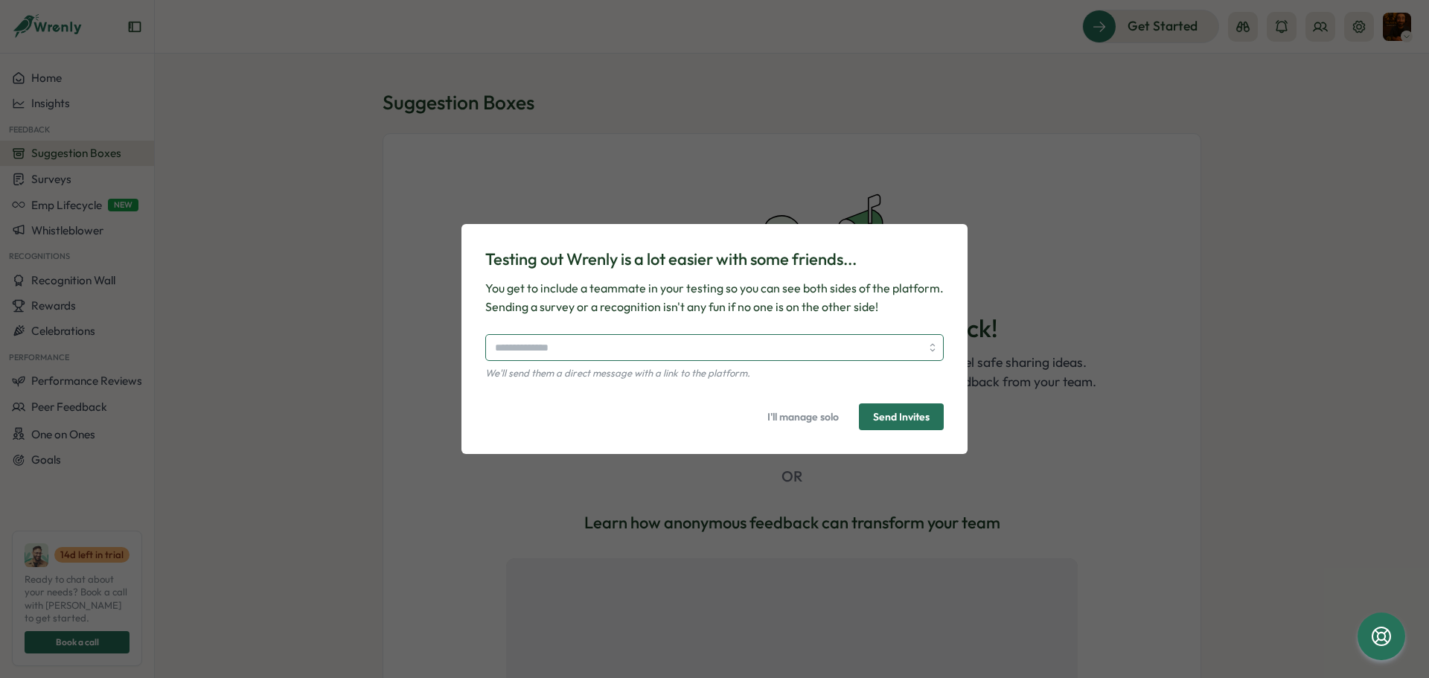
click at [623, 348] on input "search" at bounding box center [708, 347] width 426 height 25
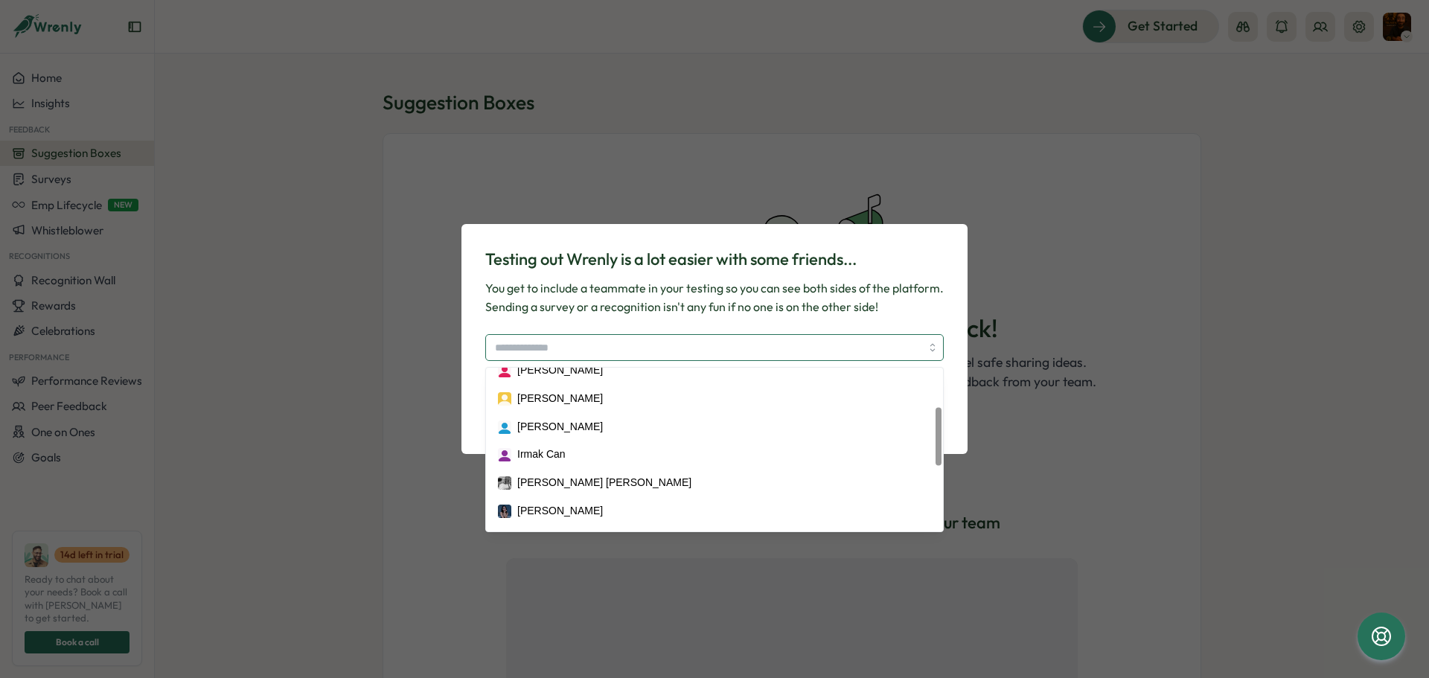
scroll to position [291, 0]
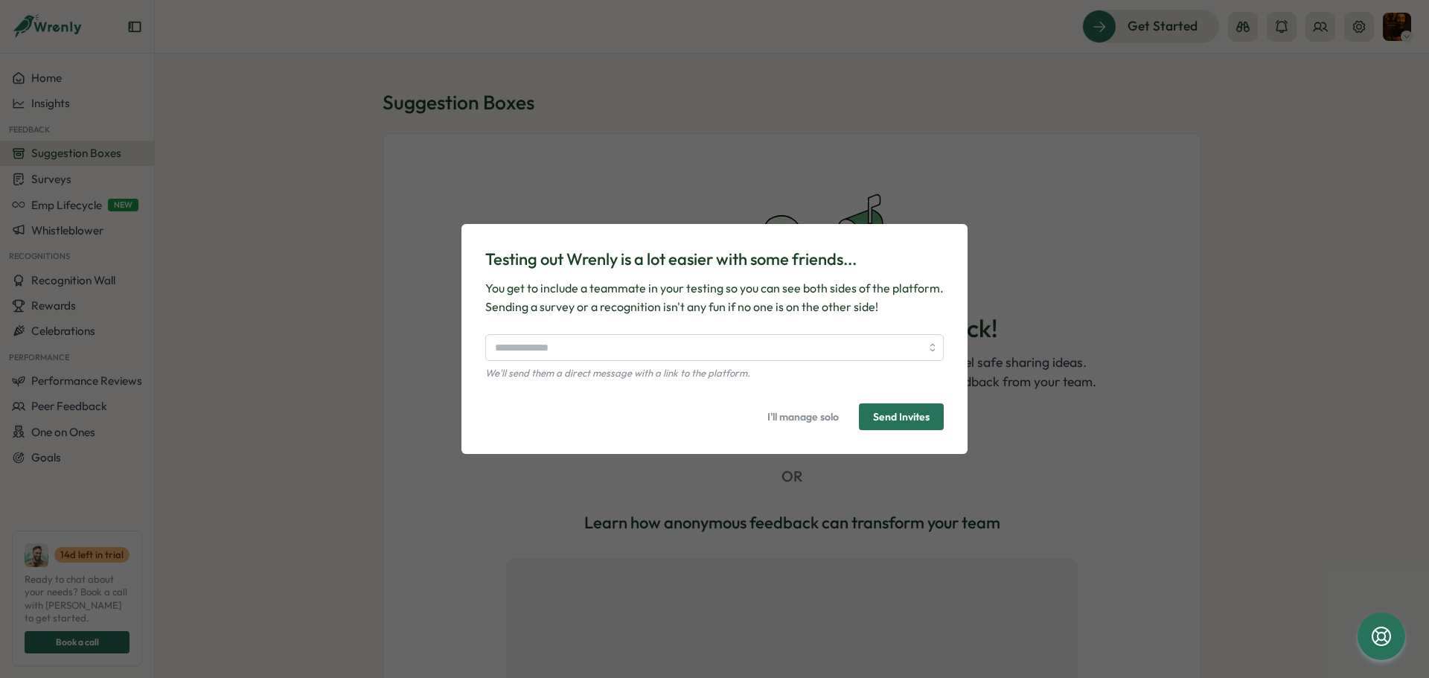
click at [625, 322] on div "Testing out Wrenly is a lot easier with some friends... You get to include a te…" at bounding box center [714, 339] width 470 height 195
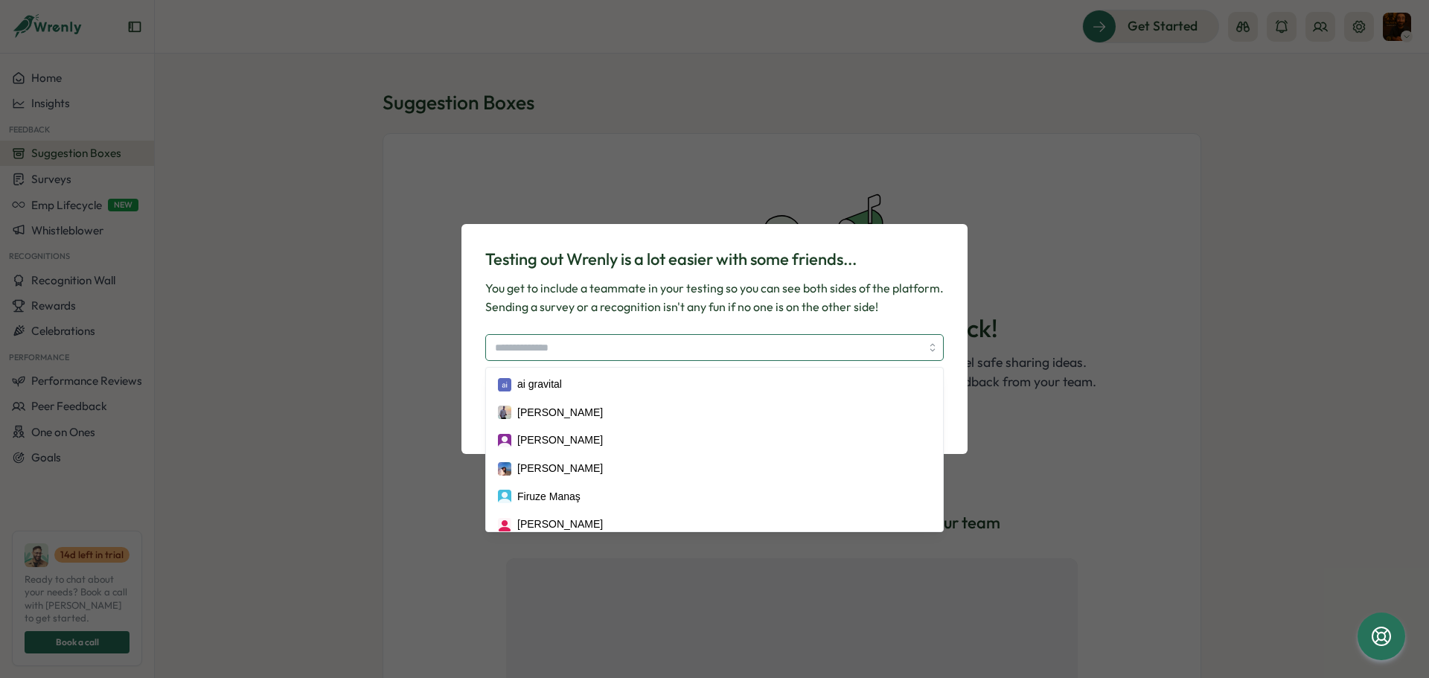
click at [660, 341] on input "search" at bounding box center [708, 347] width 426 height 25
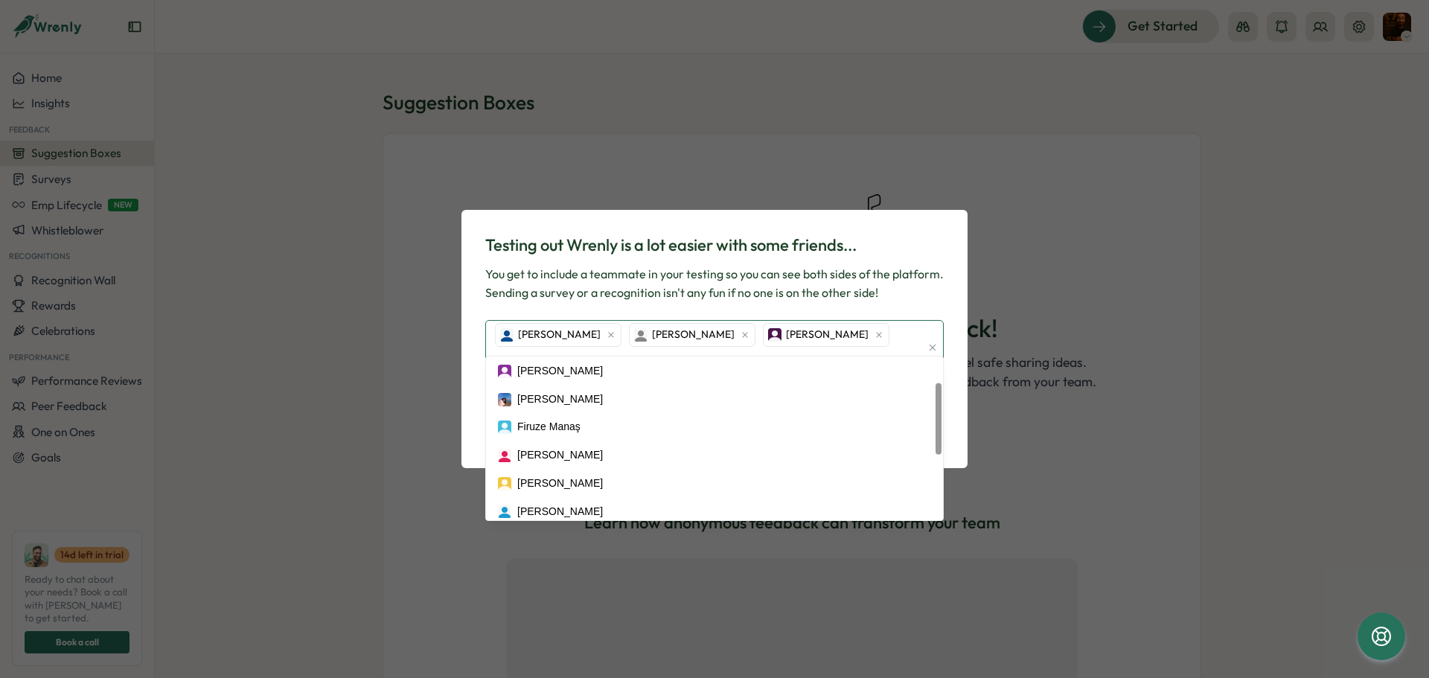
scroll to position [0, 0]
click at [909, 302] on p "You get to include a teammate in your testing so you can see both sides of the …" at bounding box center [714, 283] width 458 height 37
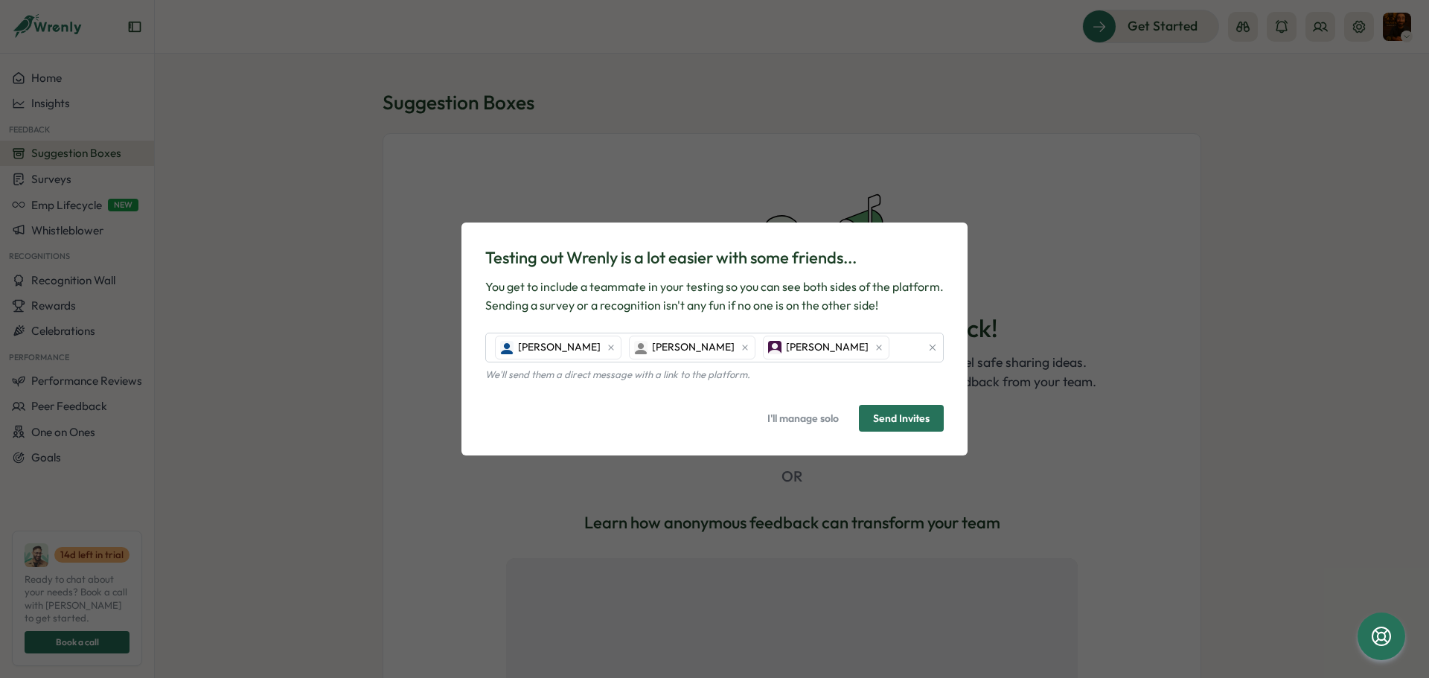
click at [895, 421] on span "Send Invites" at bounding box center [901, 418] width 57 height 10
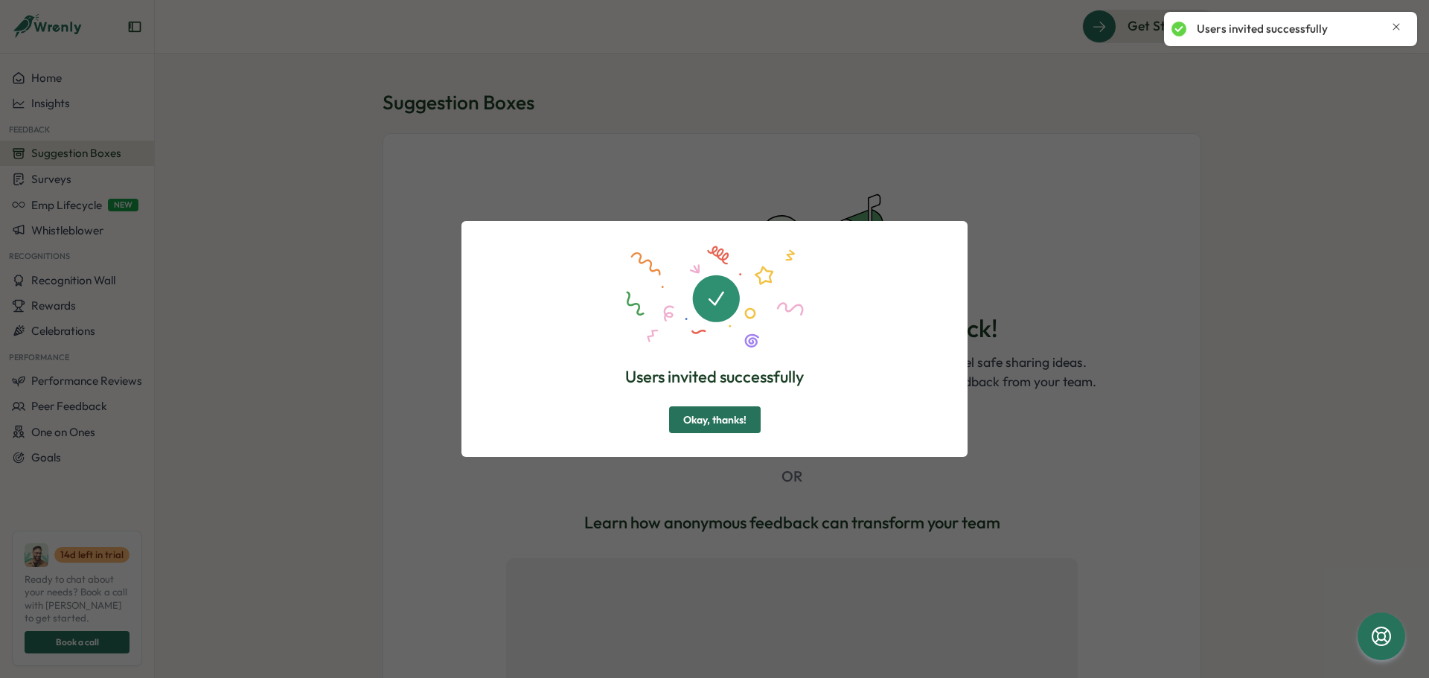
click at [1299, 177] on div "Users invited successfully Okay, thanks!" at bounding box center [714, 339] width 1429 height 678
click at [741, 420] on span "Okay, thanks!" at bounding box center [714, 419] width 63 height 25
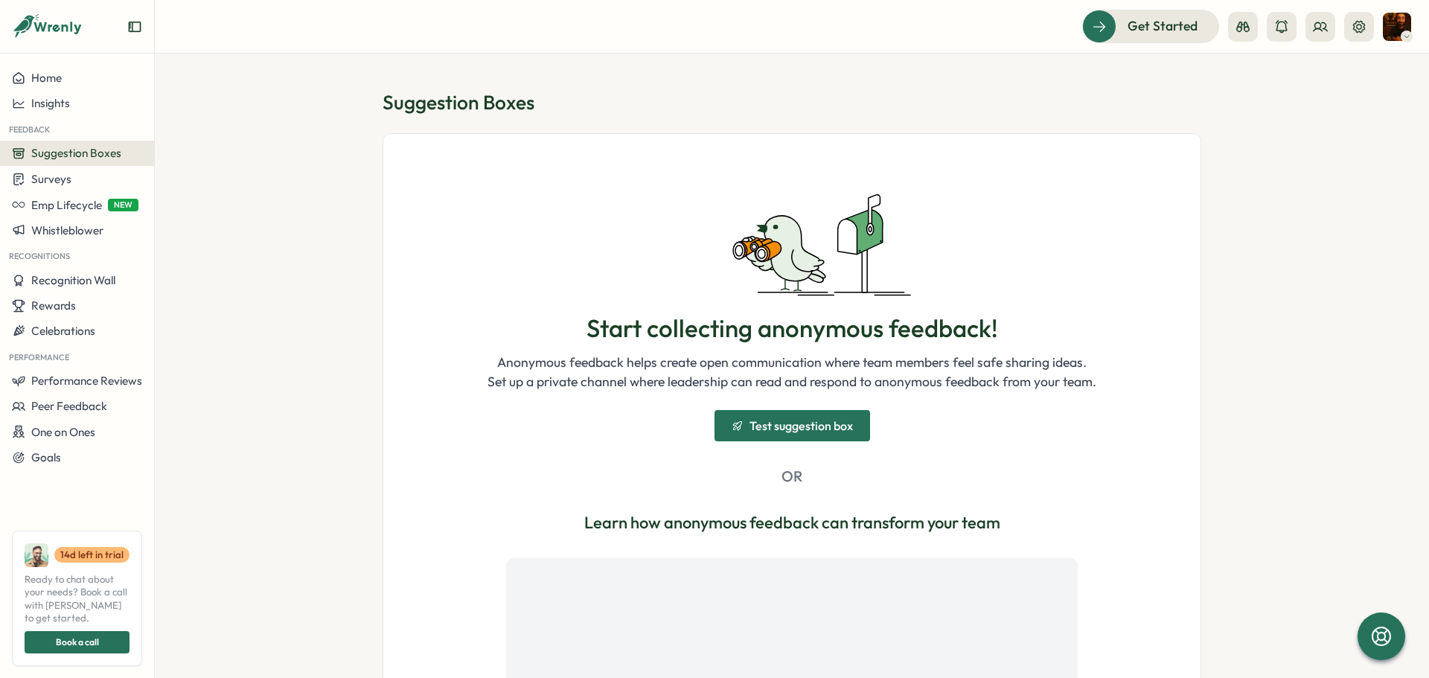
click at [798, 425] on span "Test suggestion box" at bounding box center [800, 426] width 103 height 12
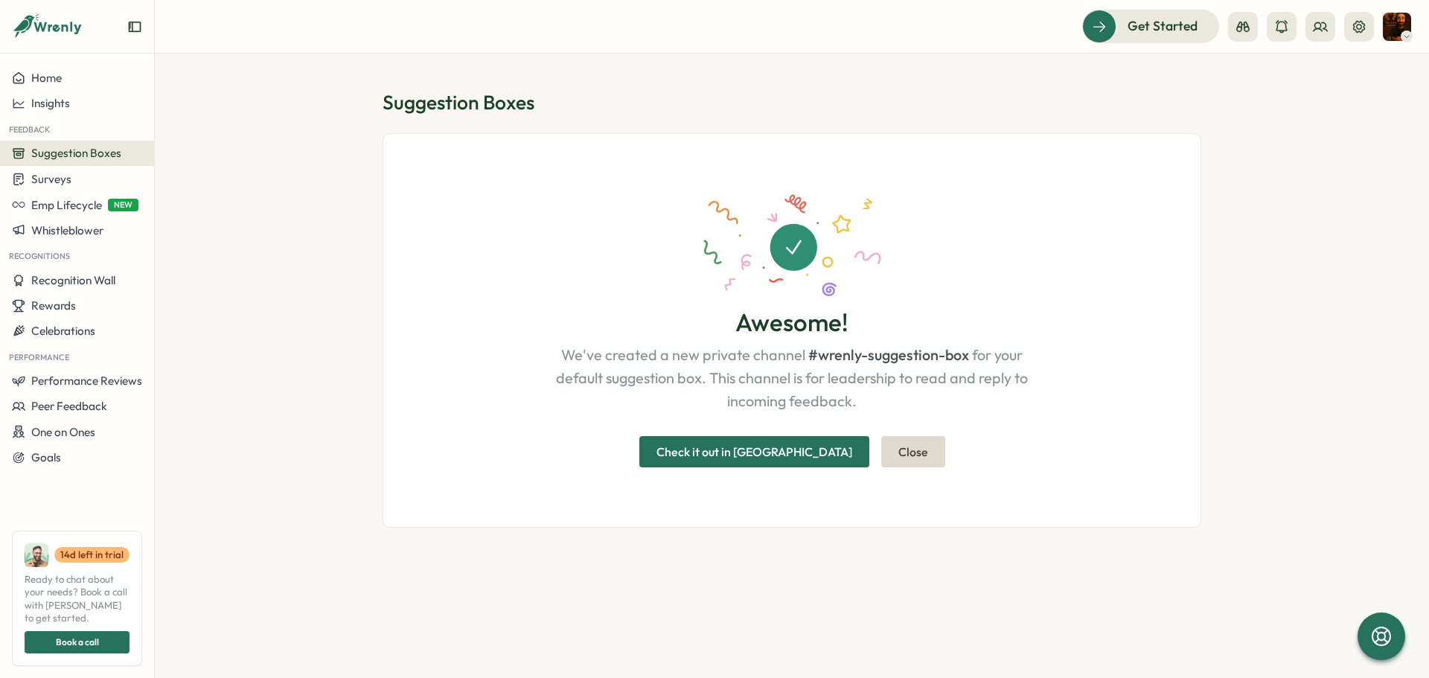
click at [758, 457] on span "Check it out in Slack" at bounding box center [754, 452] width 196 height 30
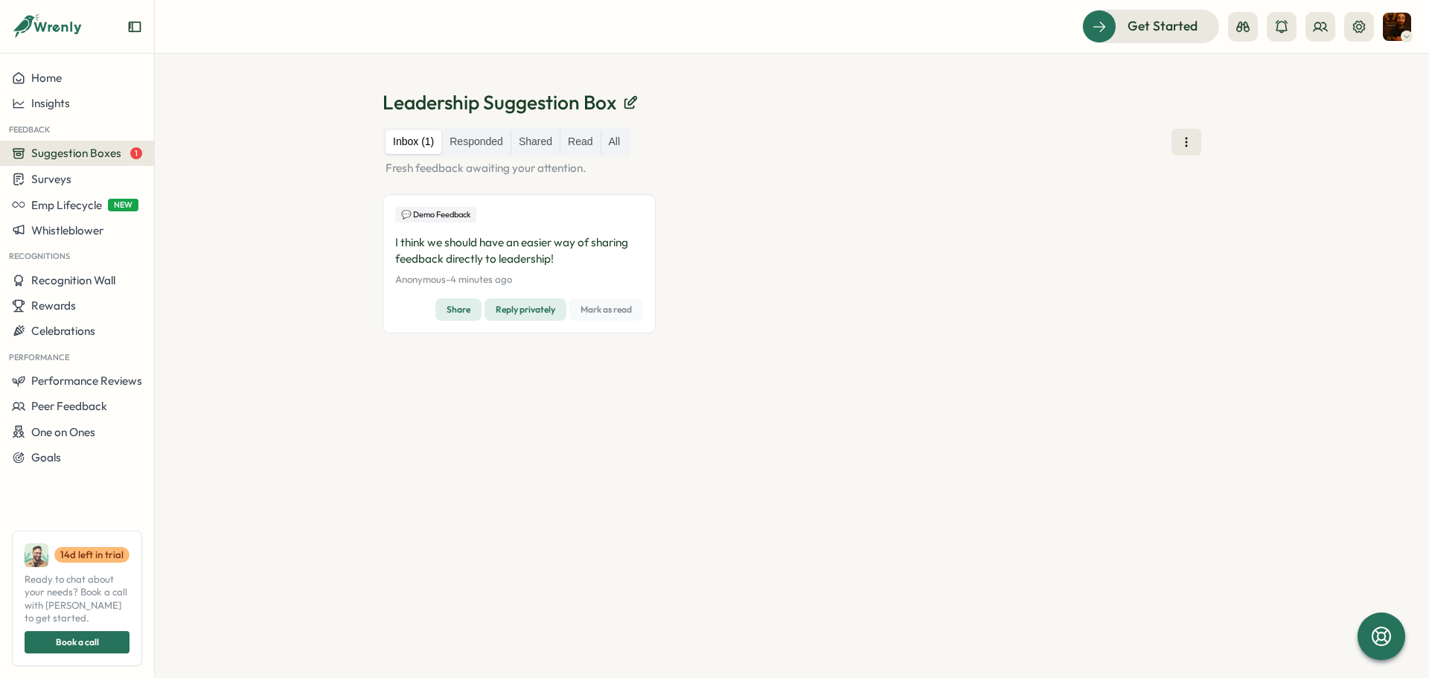
click at [537, 316] on span "Reply privately" at bounding box center [526, 309] width 60 height 21
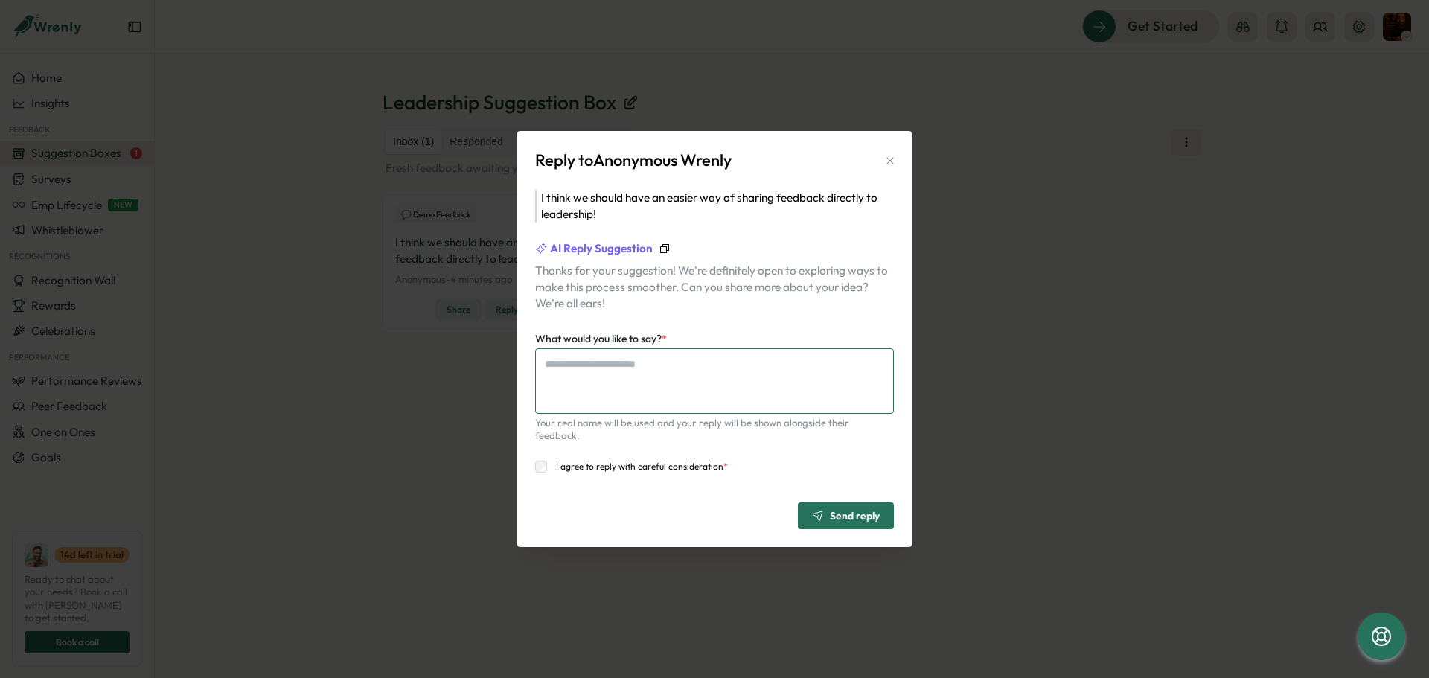
click at [609, 384] on textarea "What would you like to say? *" at bounding box center [714, 380] width 359 height 65
click at [621, 257] on span "AI Reply Suggestion" at bounding box center [601, 248] width 103 height 16
click at [663, 251] on icon "button" at bounding box center [664, 248] width 9 height 9
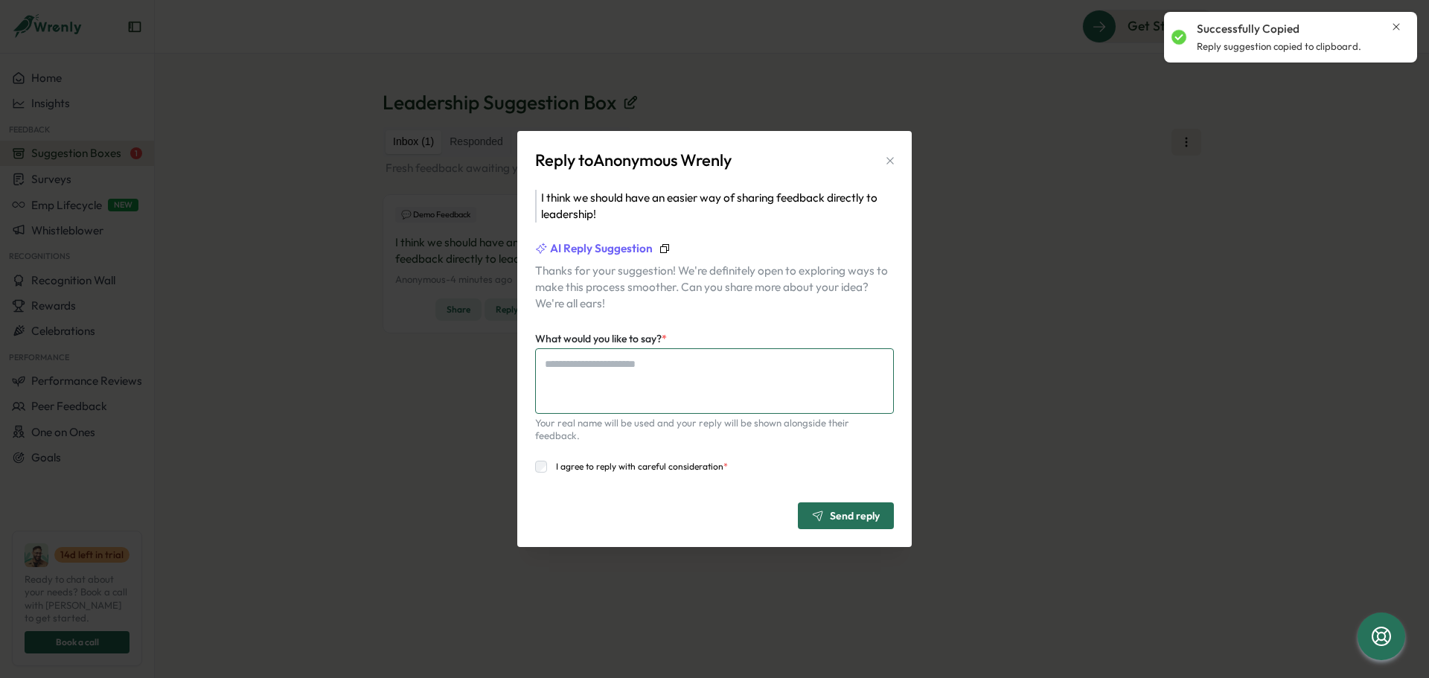
click at [609, 370] on textarea "What would you like to say? *" at bounding box center [714, 380] width 359 height 65
paste textarea "**********"
type textarea "*"
type textarea "**********"
click at [552, 461] on label "I agree to reply with careful consideration *" at bounding box center [637, 467] width 181 height 12
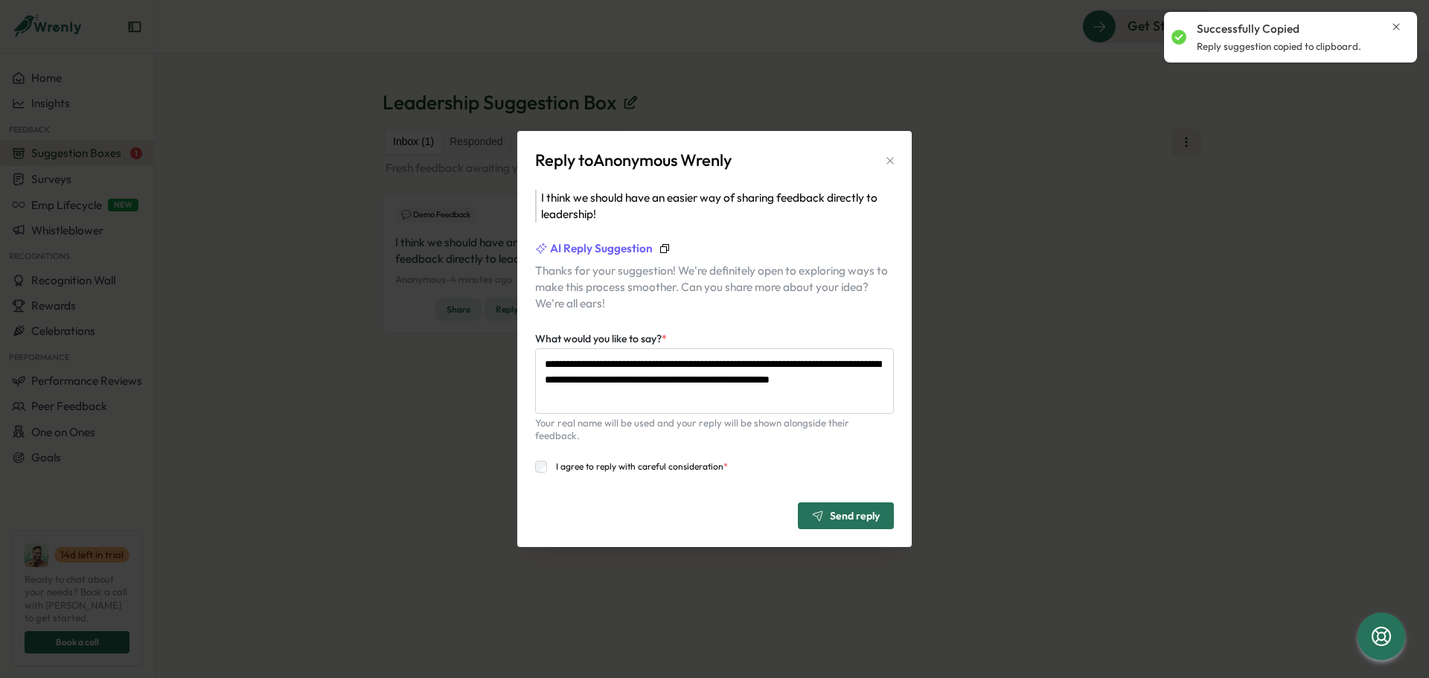
click at [829, 503] on span "Send reply" at bounding box center [846, 515] width 68 height 25
type textarea "*"
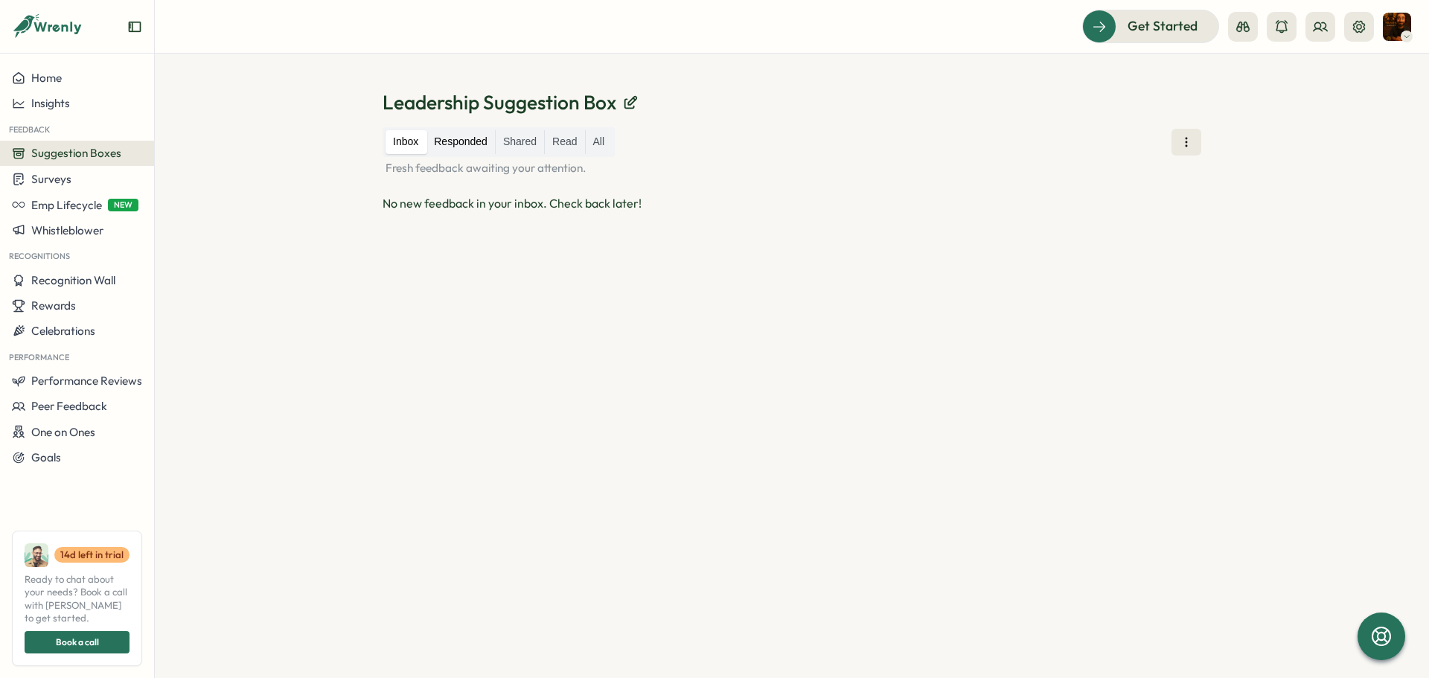
click at [464, 141] on label "Responded" at bounding box center [460, 142] width 68 height 24
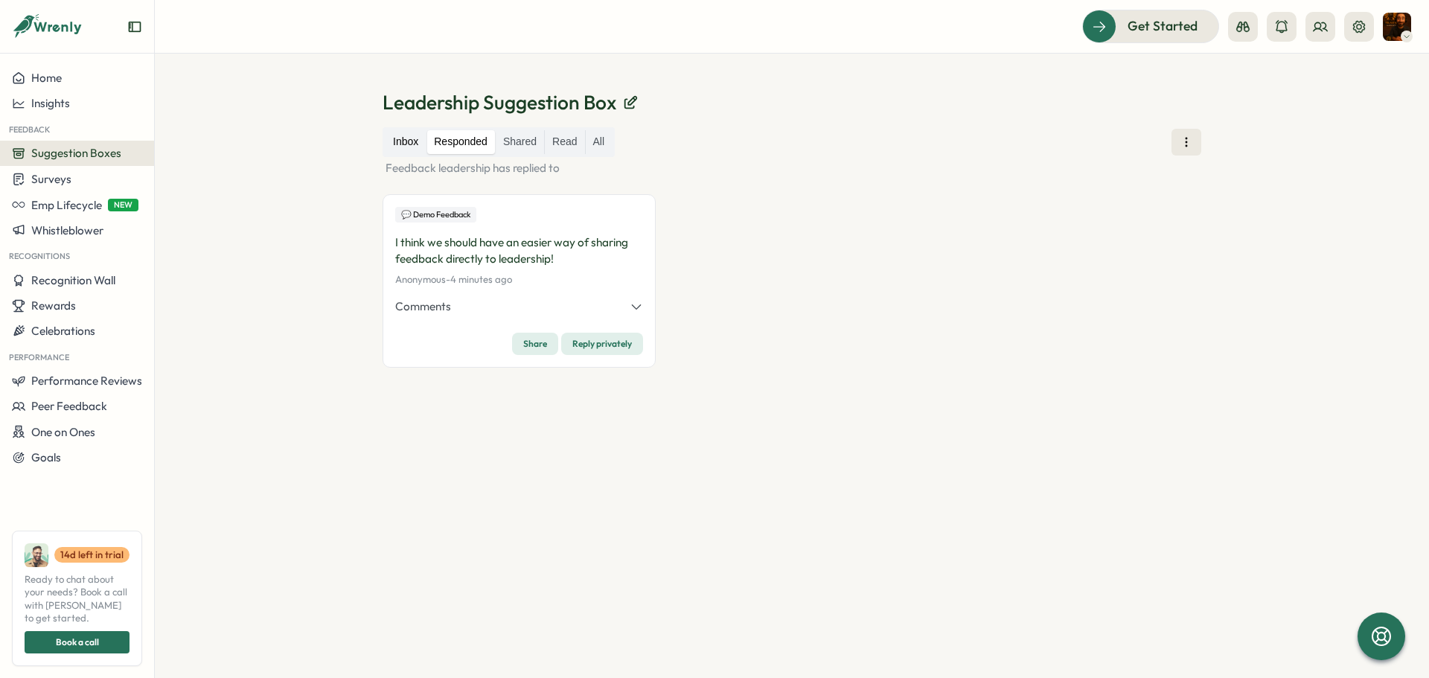
click at [411, 141] on label "Inbox" at bounding box center [405, 142] width 40 height 24
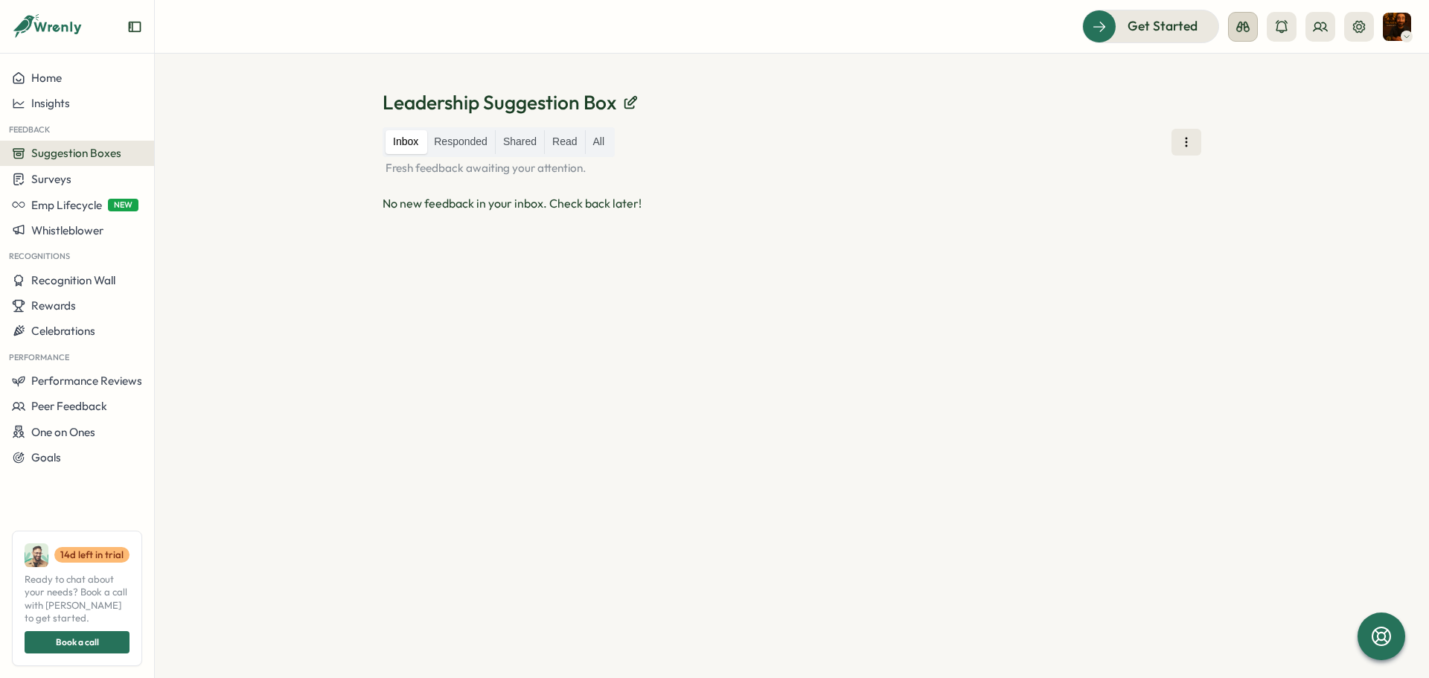
click at [1249, 34] on button at bounding box center [1243, 27] width 30 height 30
click at [1242, 66] on div "Admin View" at bounding box center [1242, 73] width 101 height 16
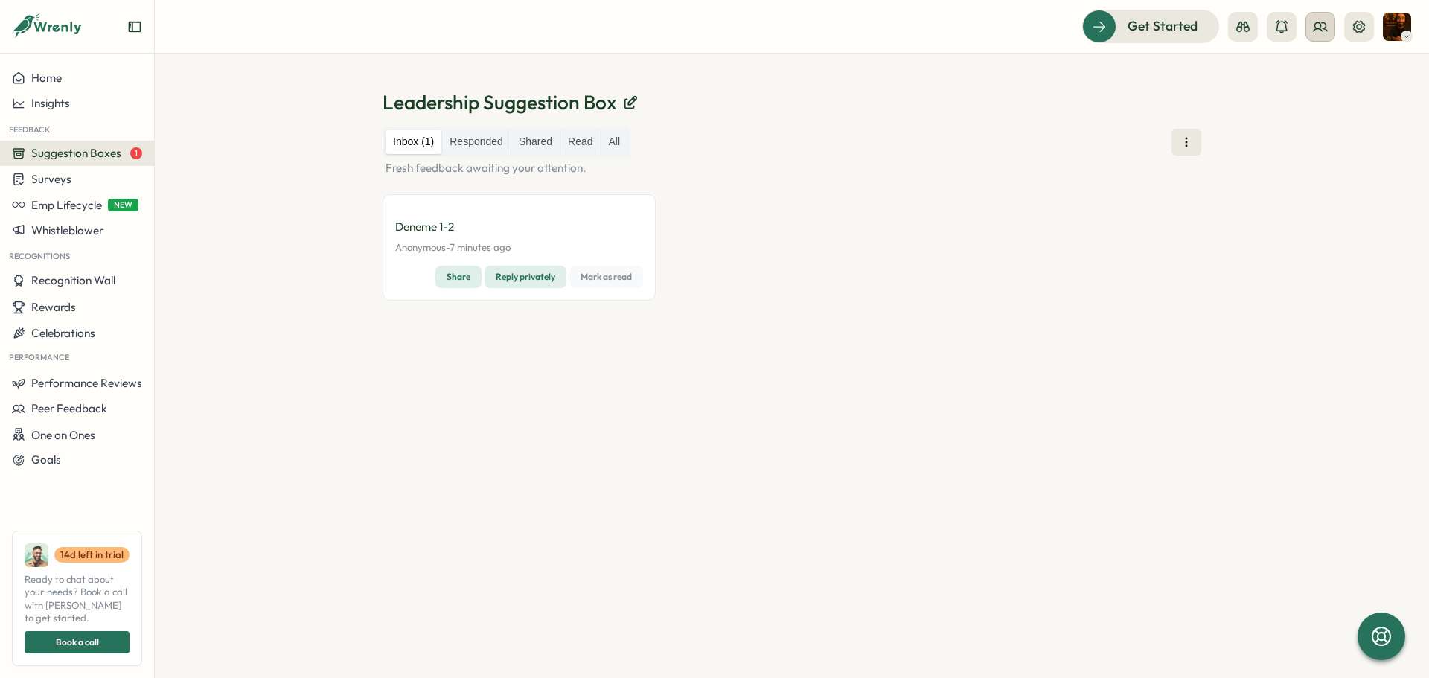
click at [1325, 22] on icon at bounding box center [1319, 26] width 13 height 8
click at [1320, 73] on div "Org Members" at bounding box center [1321, 73] width 94 height 16
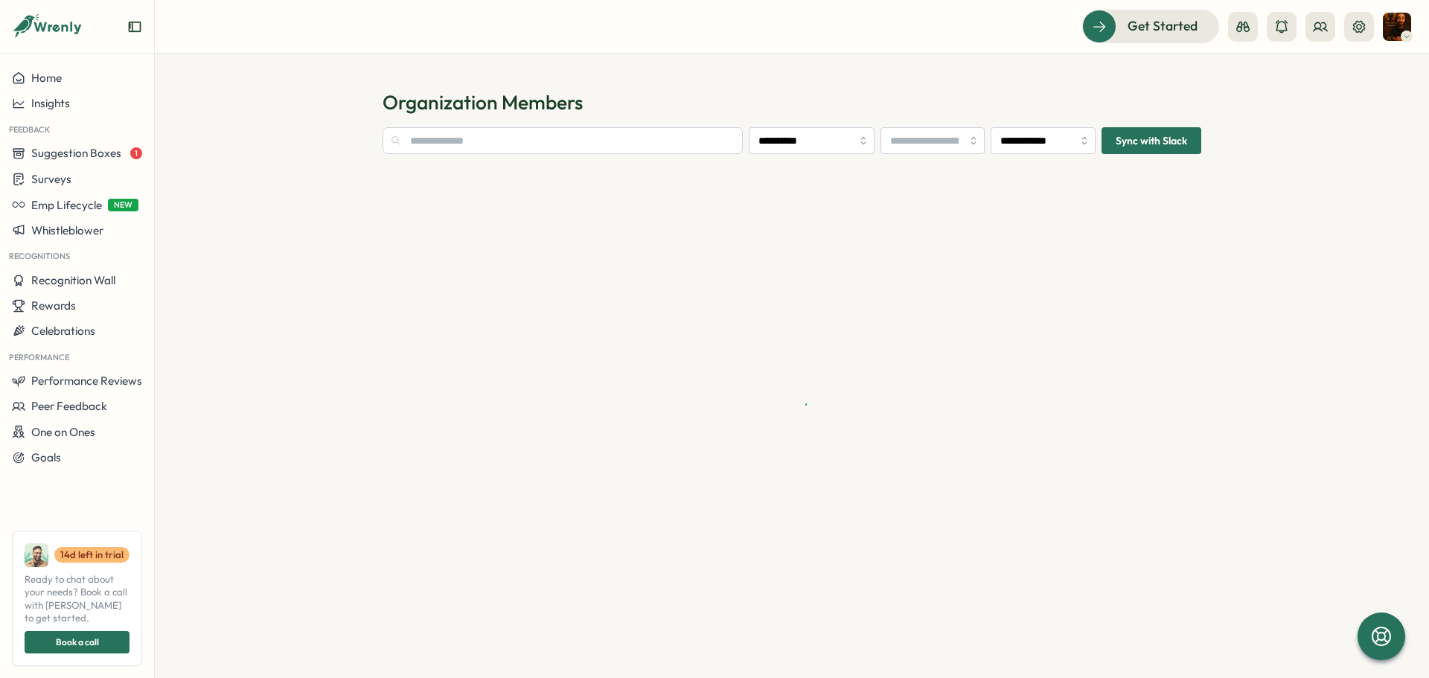
type input "**********"
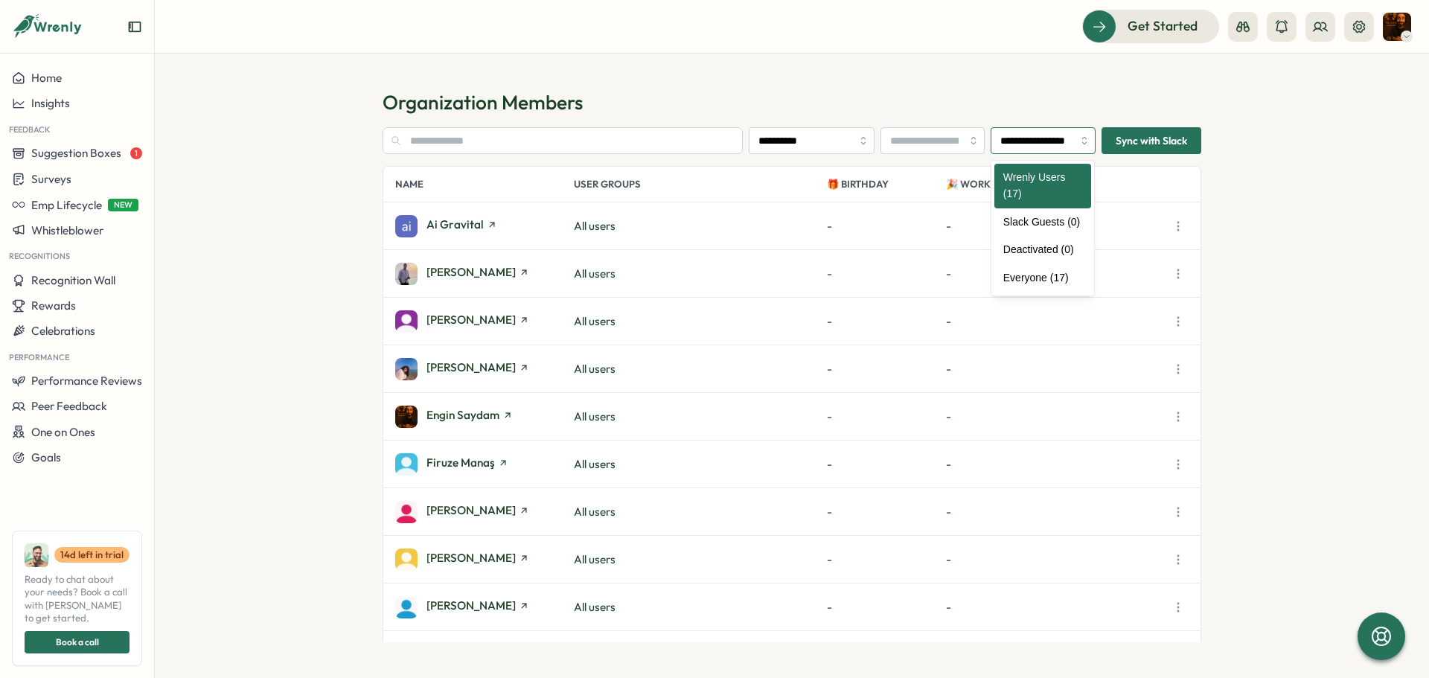
click at [1066, 142] on input "**********" at bounding box center [1042, 140] width 105 height 27
click at [1060, 137] on input "**********" at bounding box center [1042, 140] width 105 height 27
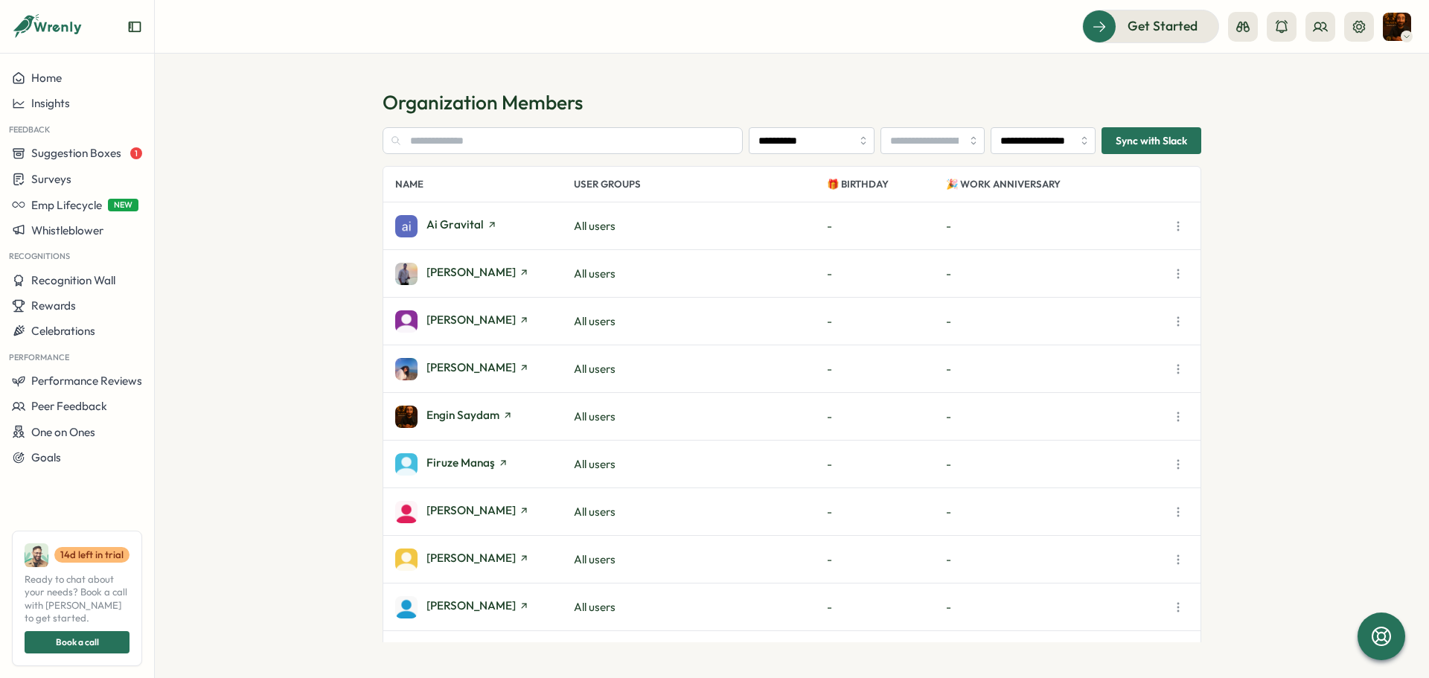
click at [1154, 145] on span "Sync with Slack" at bounding box center [1151, 140] width 71 height 25
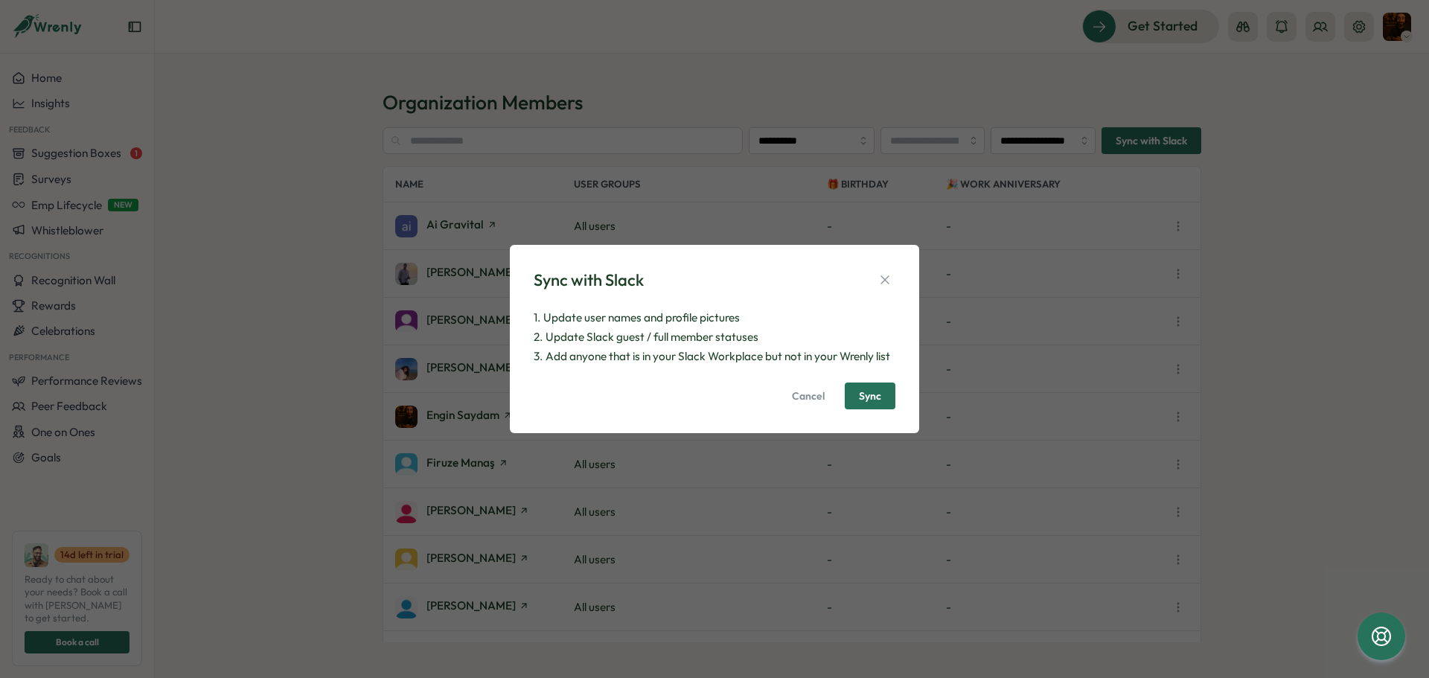
click at [879, 396] on span "Sync" at bounding box center [870, 396] width 22 height 10
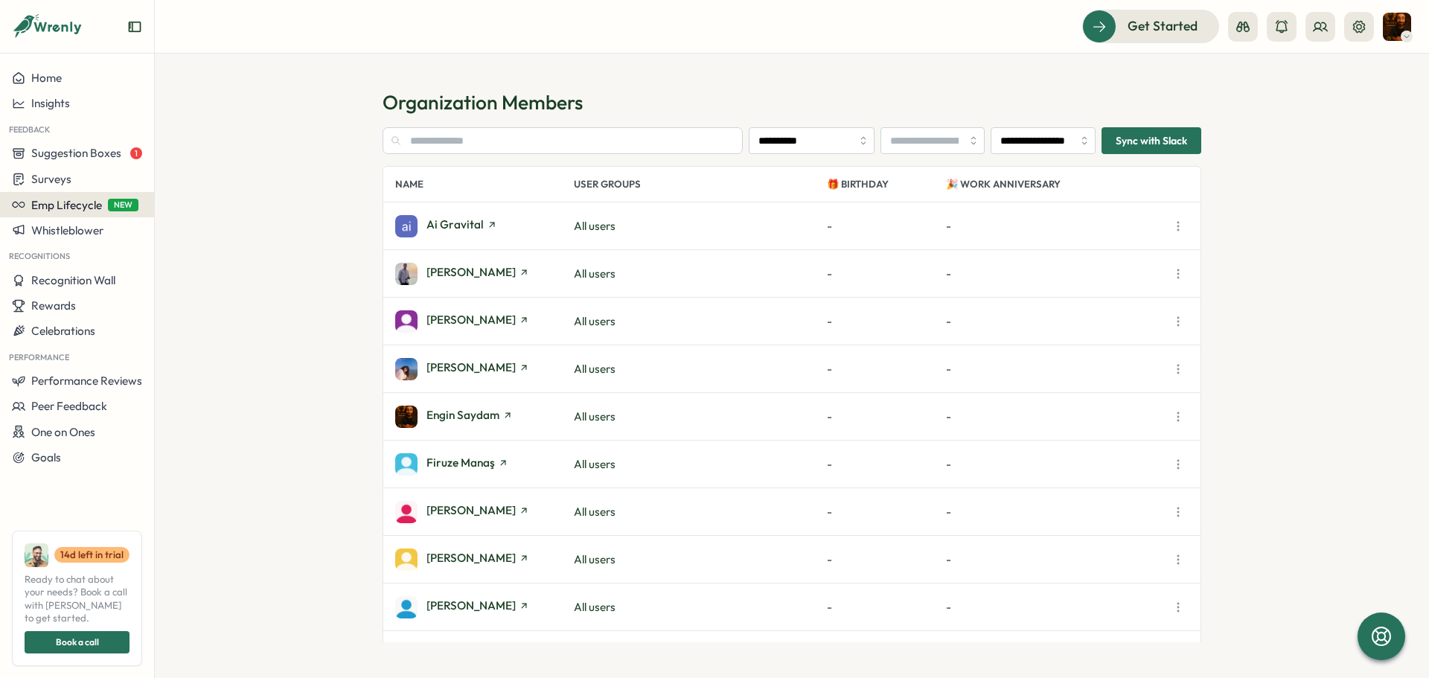
click at [72, 202] on span "Emp Lifecycle" at bounding box center [66, 205] width 71 height 14
click at [77, 150] on span "Suggestion Boxes" at bounding box center [76, 153] width 90 height 14
click at [202, 141] on div "Leadership Suggestion Box 1" at bounding box center [233, 139] width 151 height 16
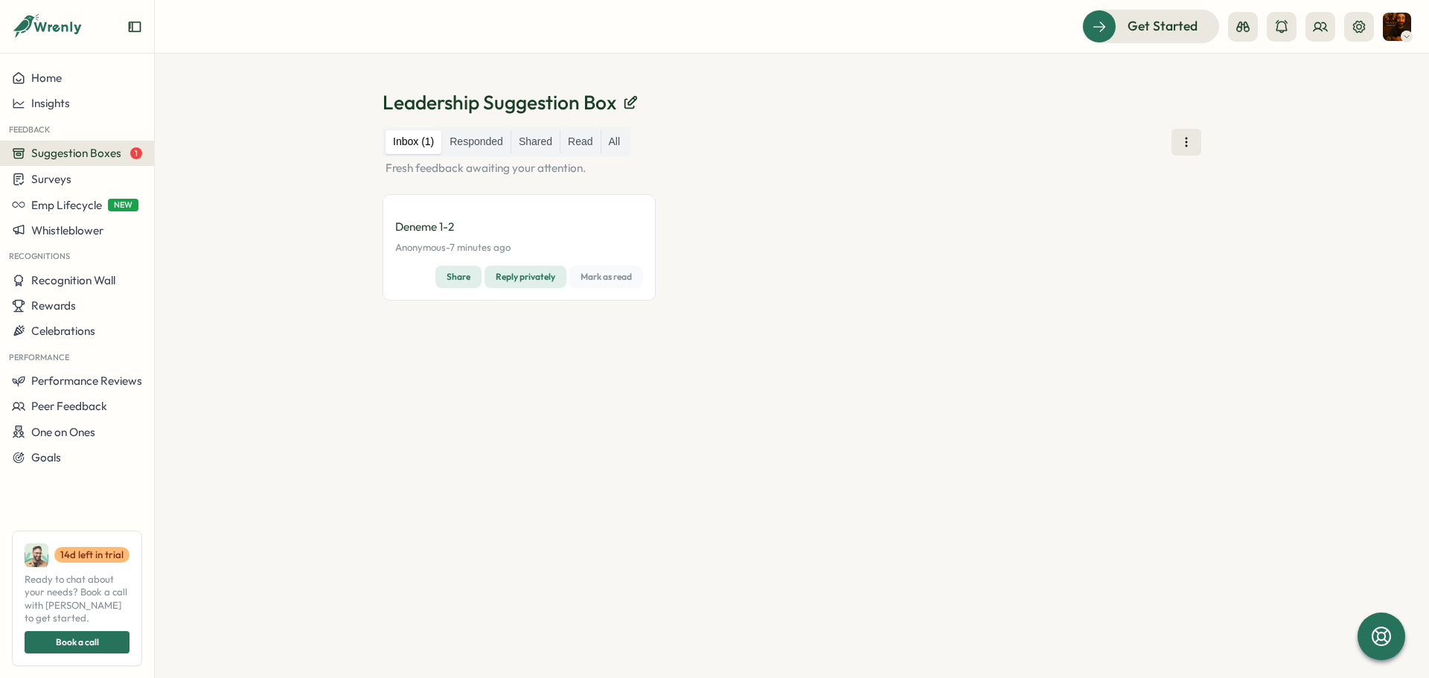
click at [615, 278] on span "Mark as read" at bounding box center [605, 276] width 51 height 21
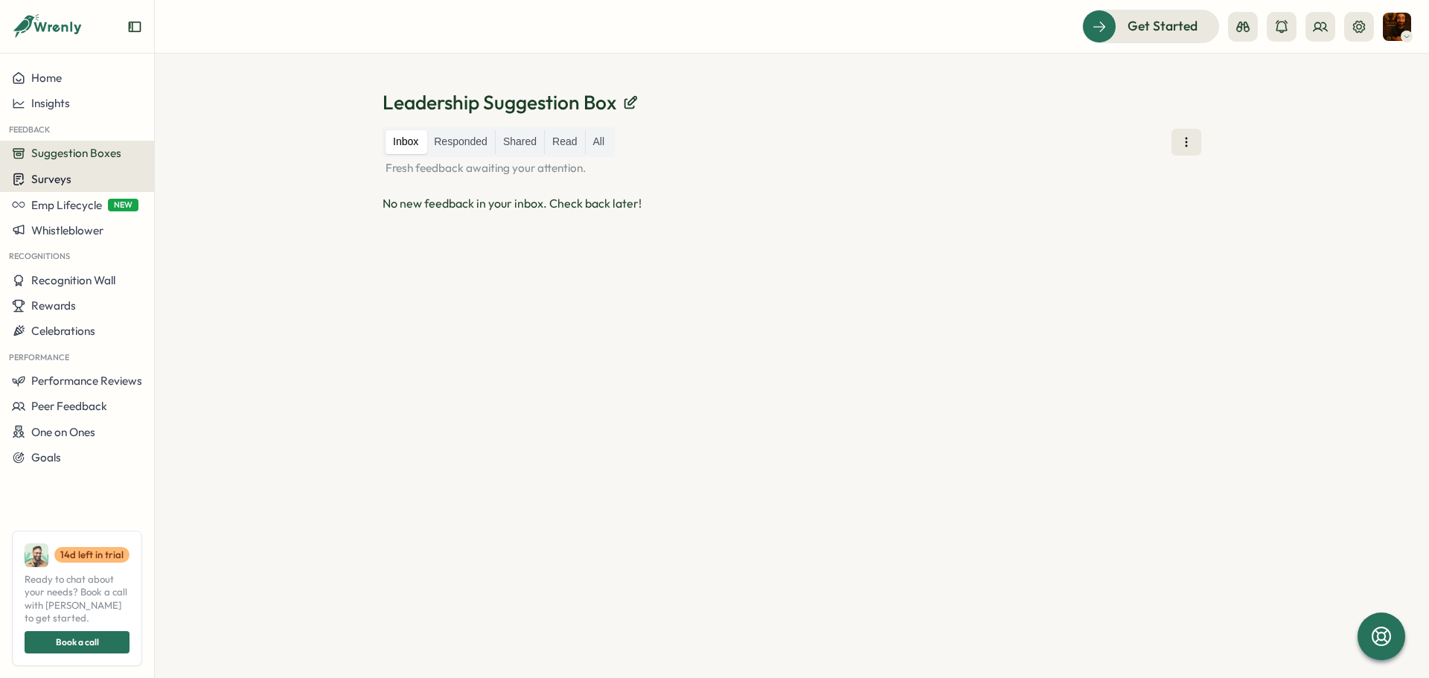
click at [56, 174] on span "Surveys" at bounding box center [51, 179] width 40 height 14
click at [69, 204] on span "Emp Lifecycle" at bounding box center [66, 205] width 71 height 14
click at [179, 208] on div "Create New" at bounding box center [201, 204] width 60 height 16
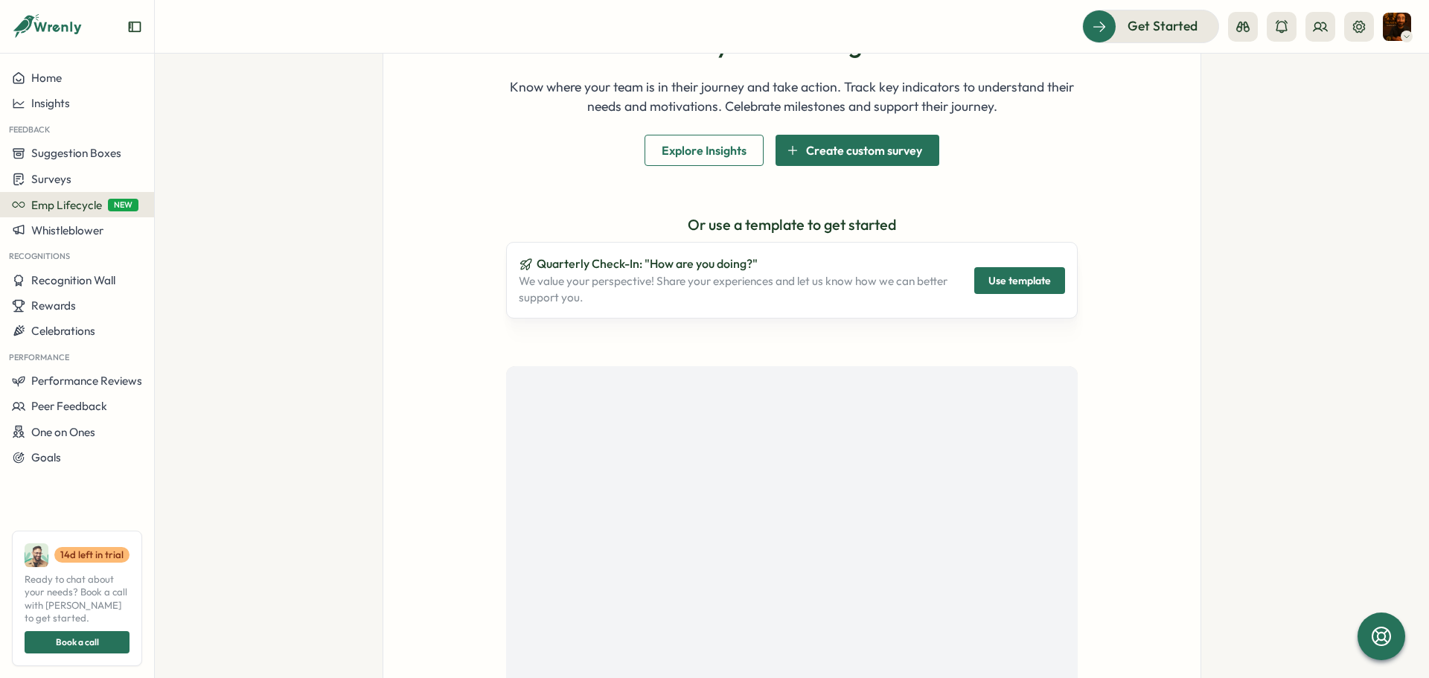
scroll to position [223, 0]
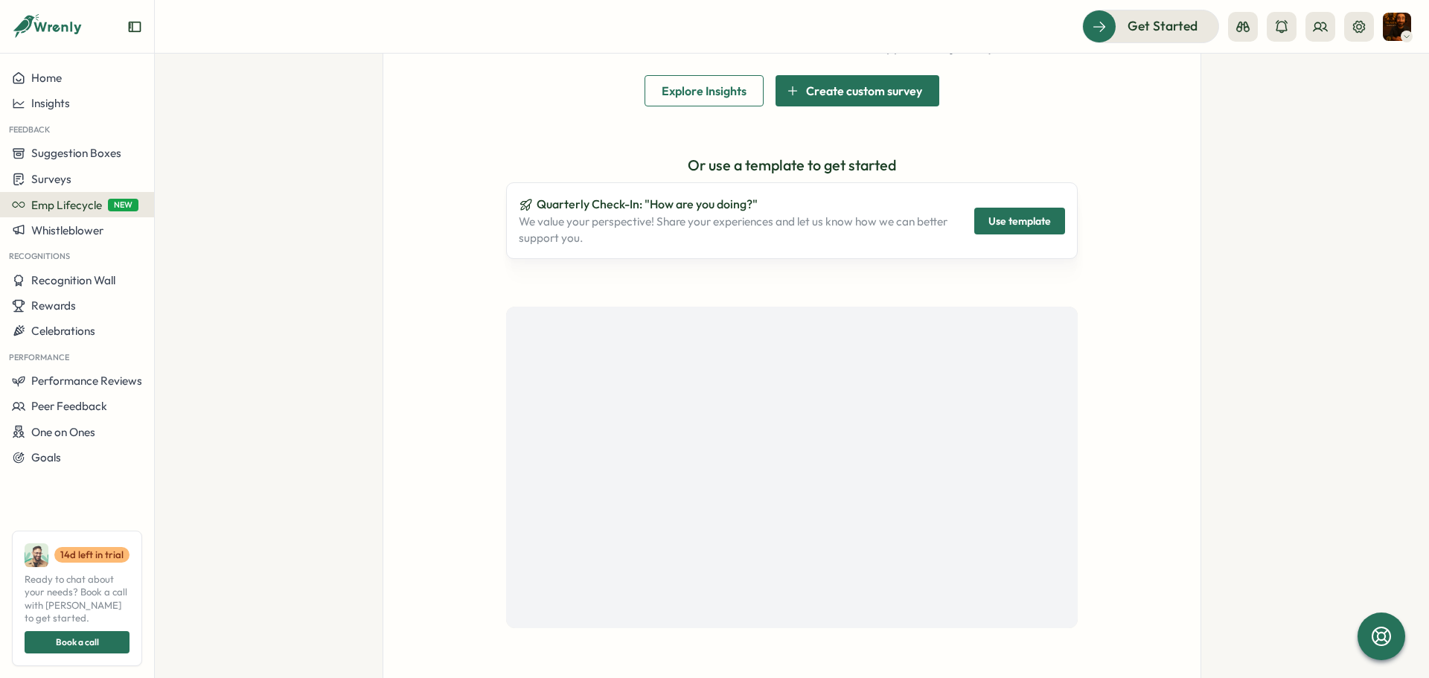
click at [997, 219] on span "Use template" at bounding box center [1019, 220] width 63 height 25
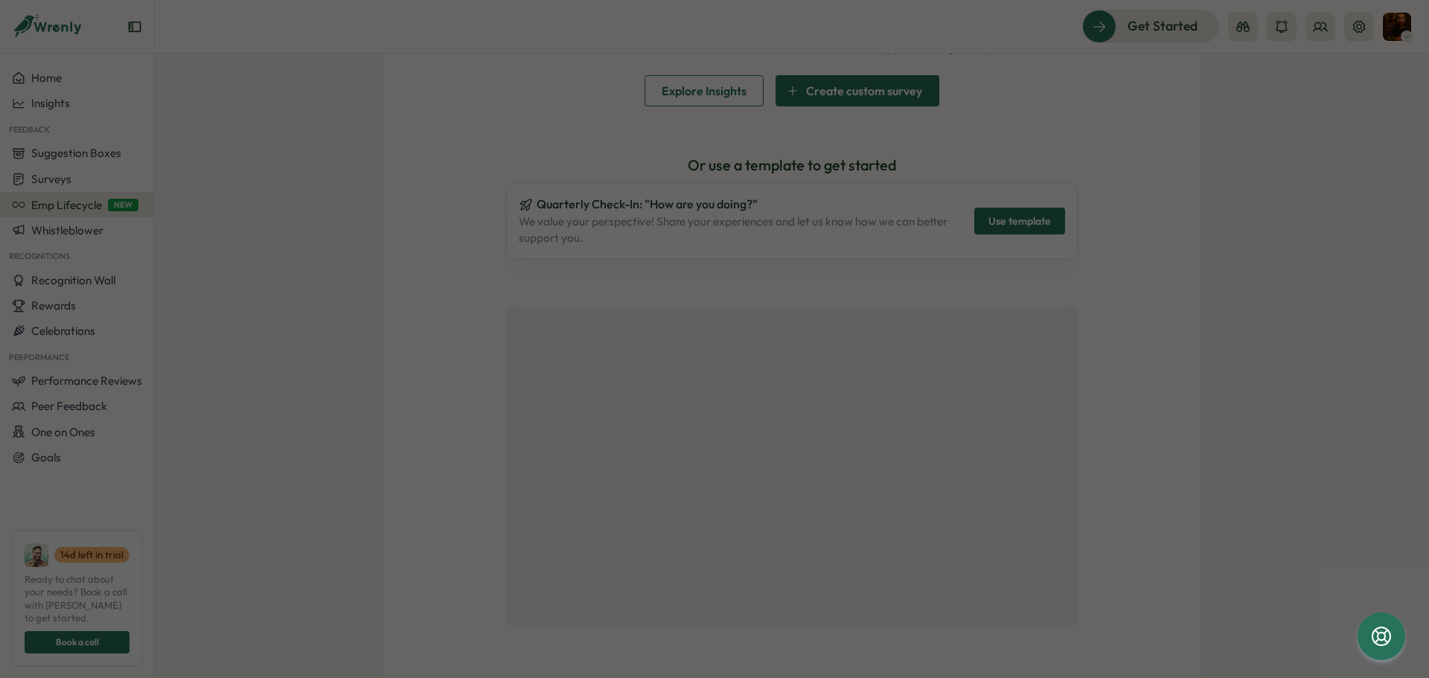
type input "**"
type input "**********"
type textarea "**********"
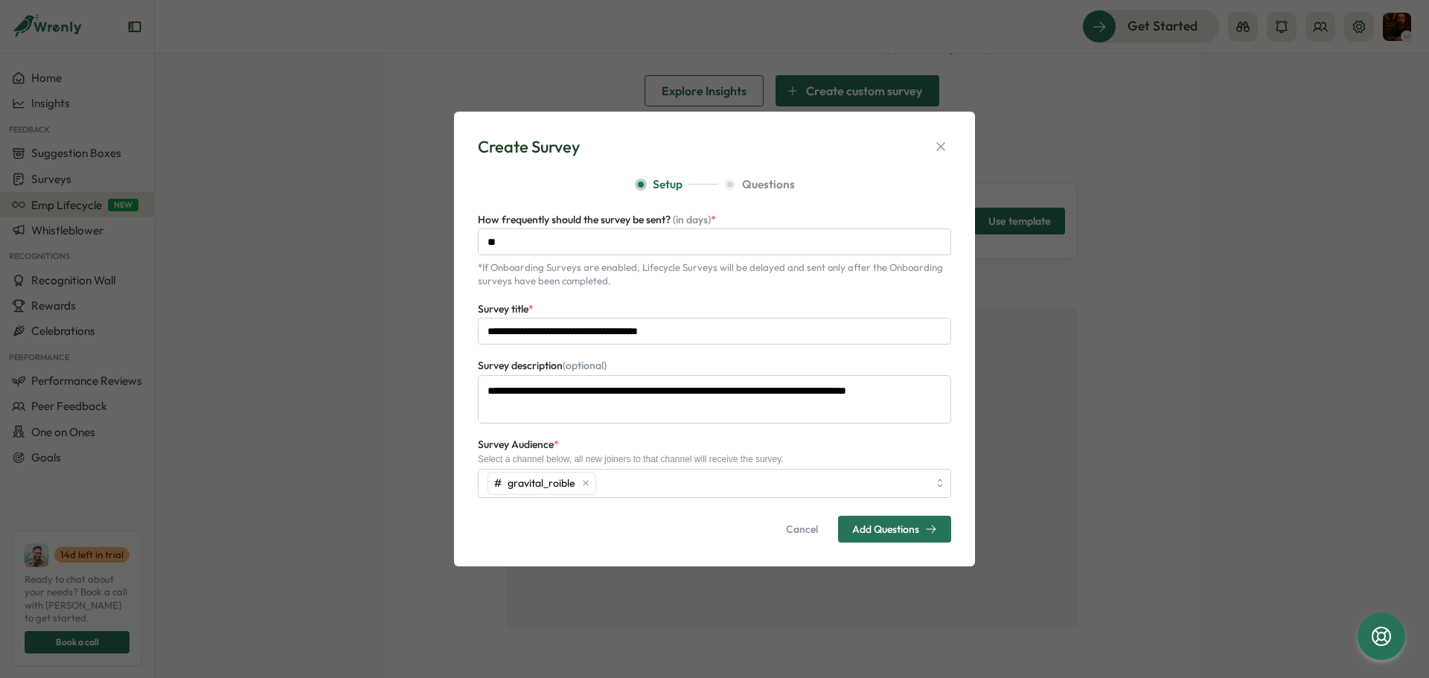
click at [802, 529] on span "Cancel" at bounding box center [802, 528] width 32 height 25
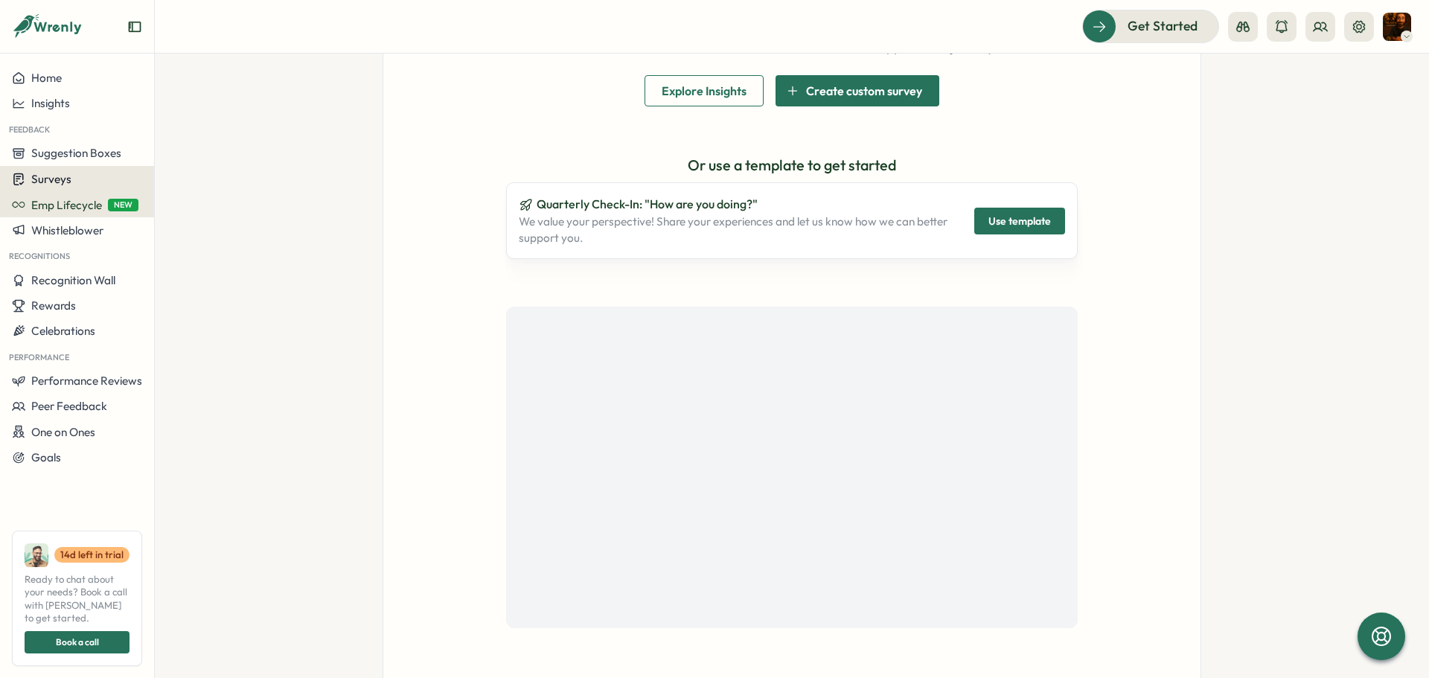
click at [87, 188] on button "Surveys" at bounding box center [77, 179] width 154 height 26
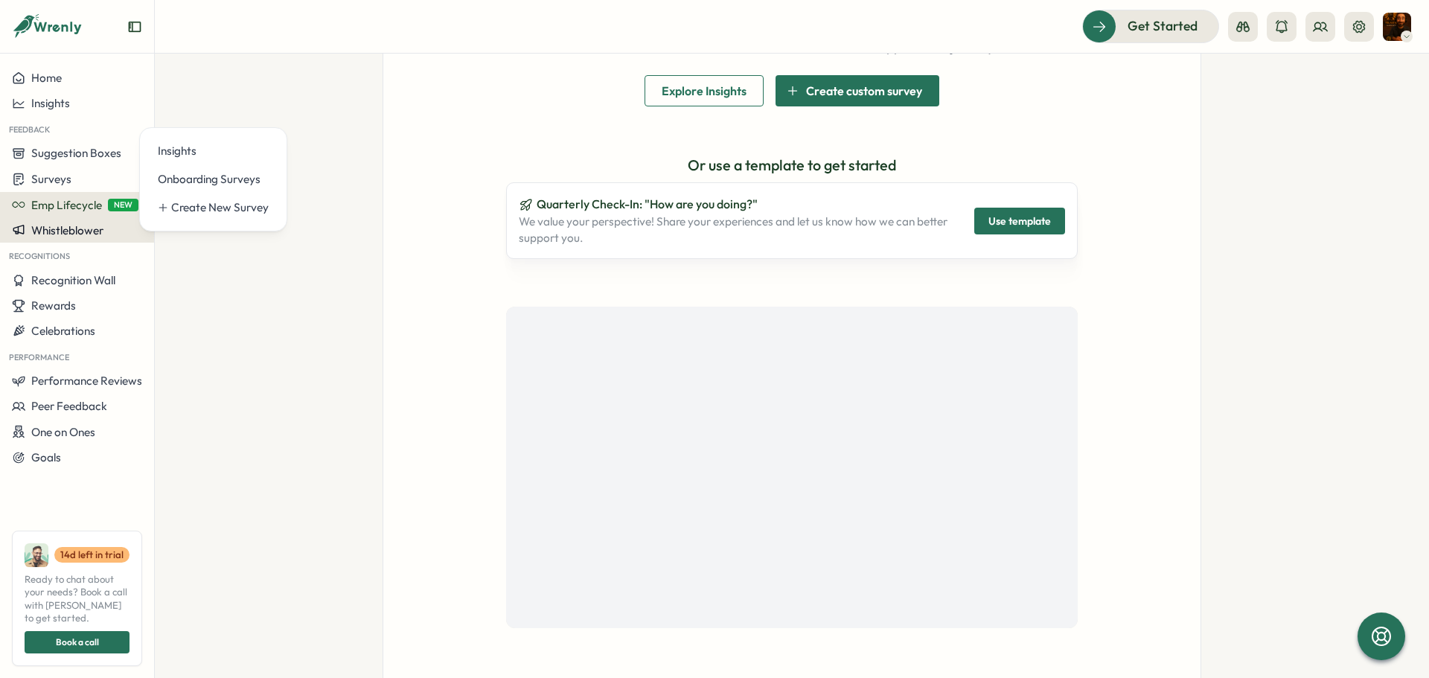
click at [80, 233] on span "Whistleblower" at bounding box center [67, 230] width 72 height 14
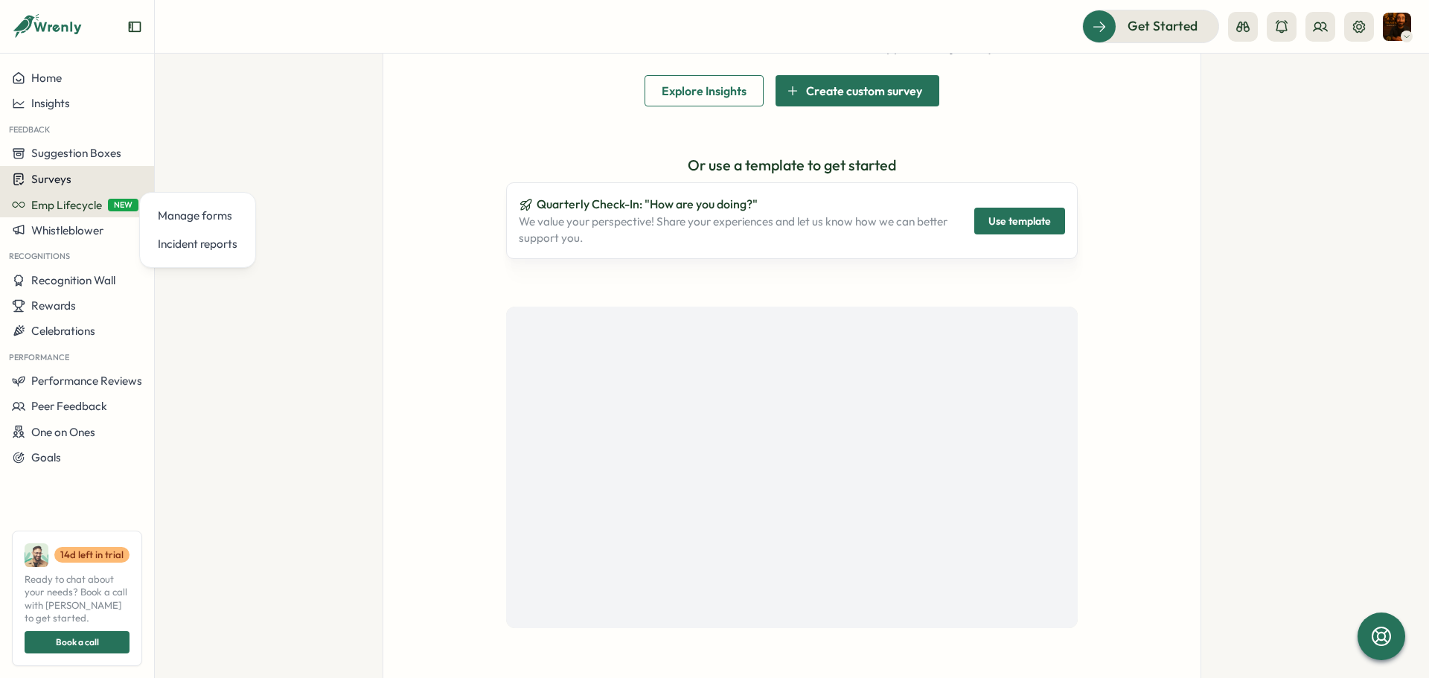
click at [92, 182] on div "Surveys" at bounding box center [77, 179] width 130 height 14
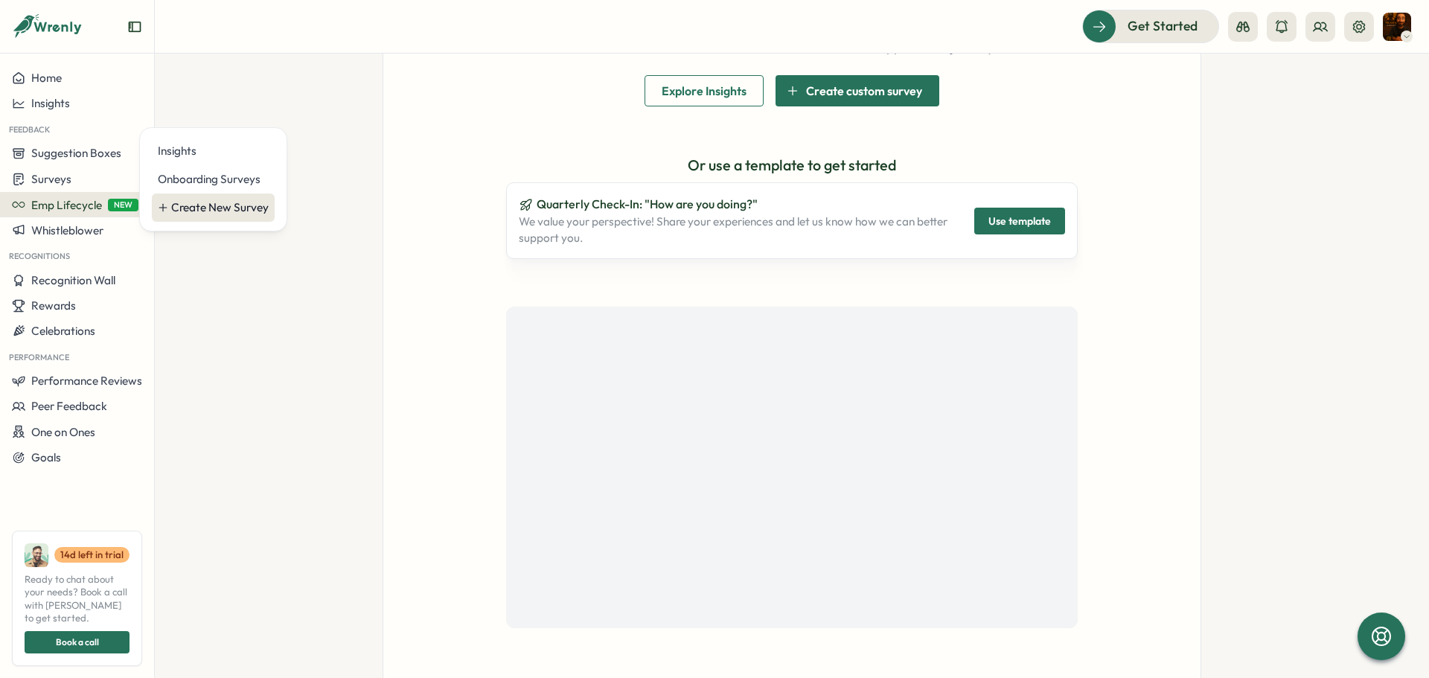
click at [214, 202] on div "Create New Survey" at bounding box center [219, 207] width 97 height 16
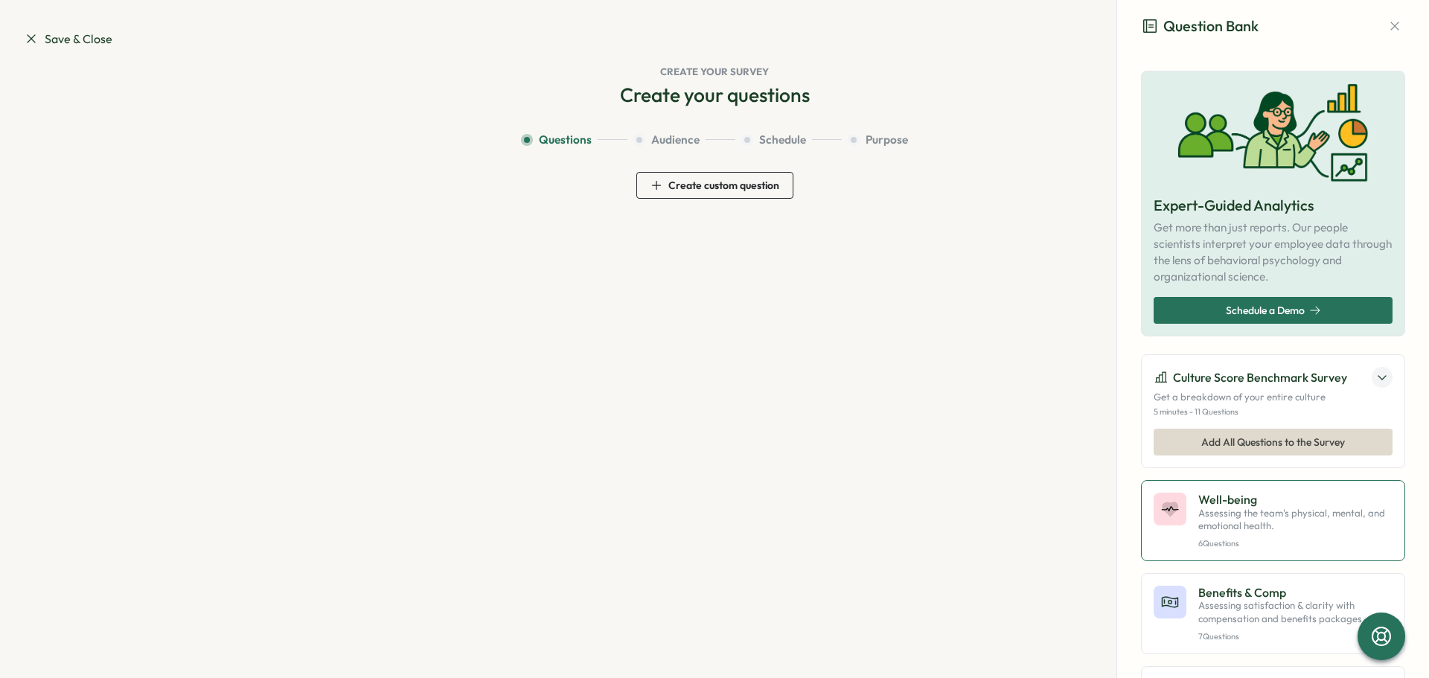
click at [1259, 527] on p "Assessing the team's physical, mental, and emotional health." at bounding box center [1295, 520] width 194 height 26
